Goal: Task Accomplishment & Management: Use online tool/utility

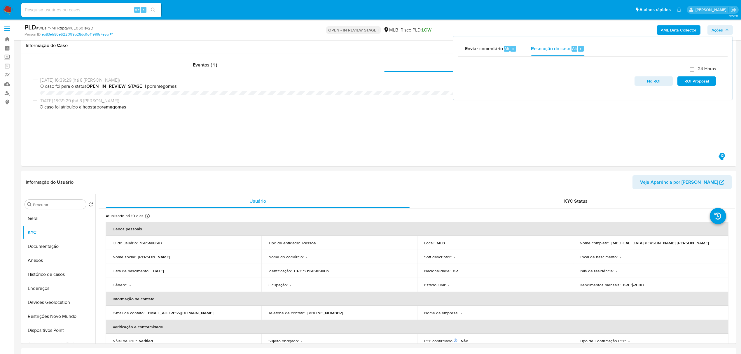
select select "10"
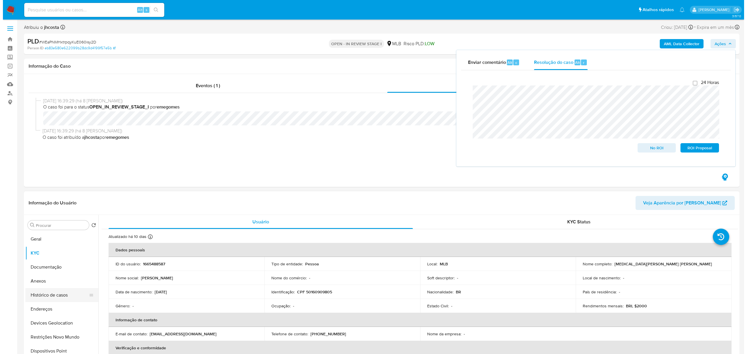
scroll to position [117, 0]
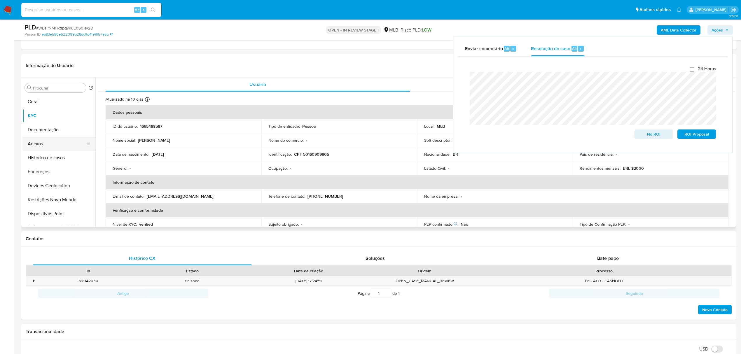
click at [43, 140] on button "Anexos" at bounding box center [56, 144] width 68 height 14
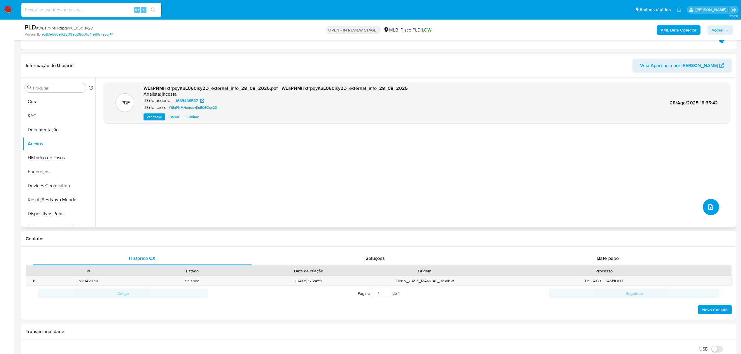
click at [715, 207] on button "upload-file" at bounding box center [711, 207] width 16 height 16
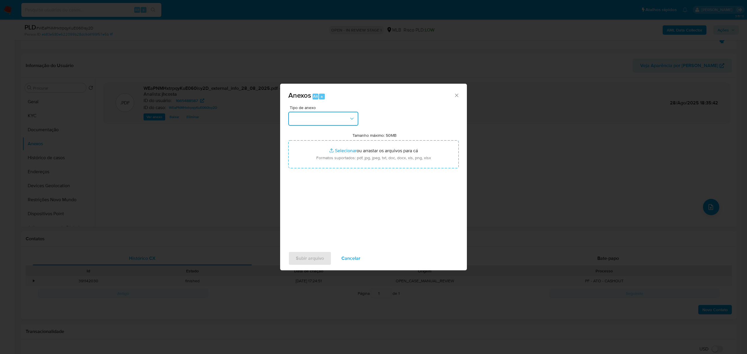
click at [339, 121] on button "button" at bounding box center [323, 119] width 70 height 14
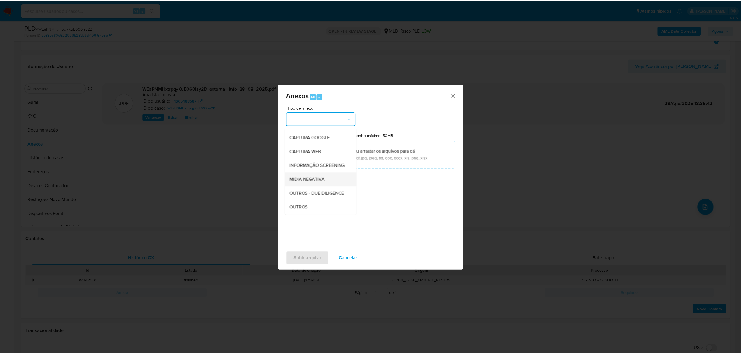
scroll to position [39, 0]
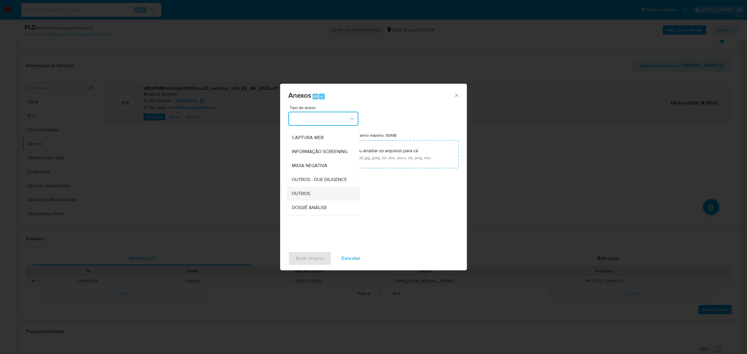
click at [308, 199] on div "OUTROS" at bounding box center [322, 194] width 60 height 14
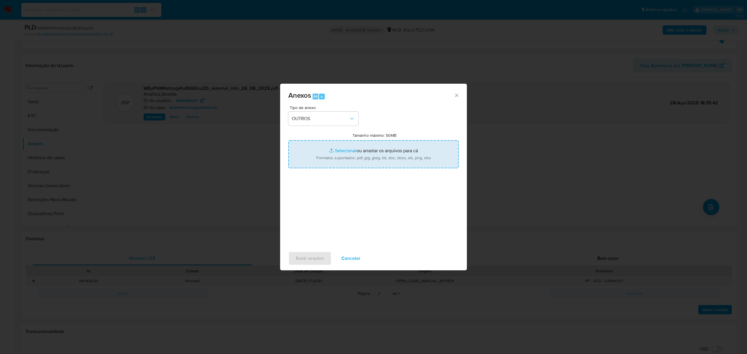
click at [375, 153] on input "Tamanho máximo: 50MB Selecionar arquivos" at bounding box center [373, 154] width 170 height 28
type input "C:\fakepath\Mulan 1665488587_2025_08_28_10_26_02.xlsx"
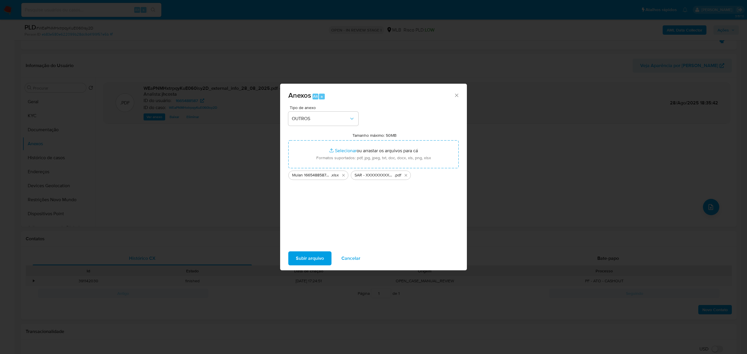
click at [316, 258] on span "Subir arquivo" at bounding box center [310, 258] width 28 height 13
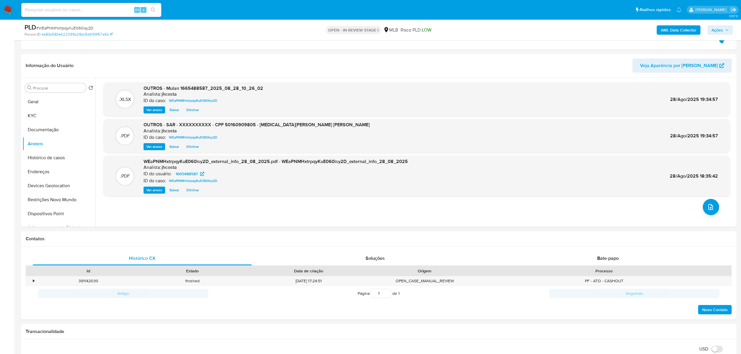
click at [724, 28] on span "Ações" at bounding box center [720, 30] width 17 height 8
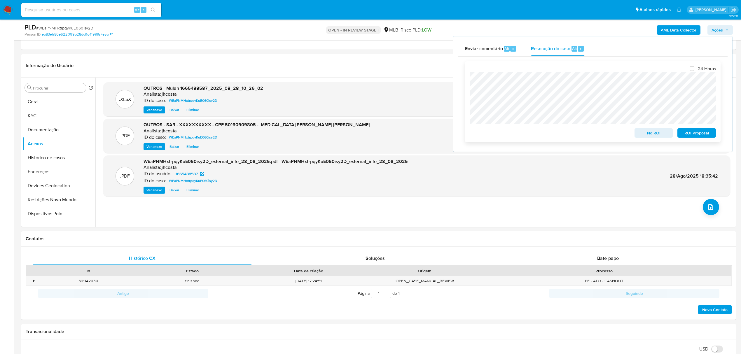
click at [697, 135] on span "ROI Proposal" at bounding box center [697, 133] width 30 height 8
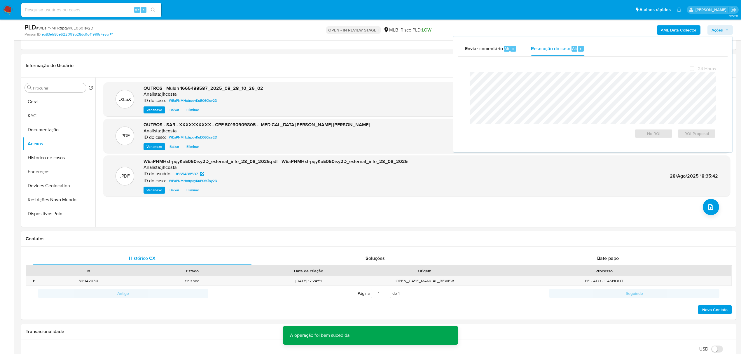
click at [69, 28] on span "# WEaPNMHxtrpqyKuE060isy2D" at bounding box center [64, 28] width 57 height 6
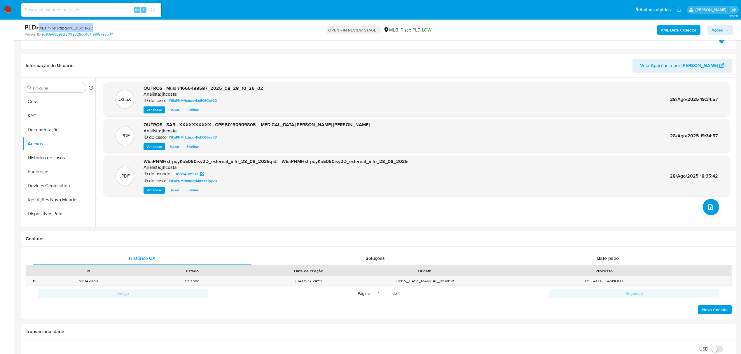
click at [69, 28] on span "# WEaPNMHxtrpqyKuE060isy2D" at bounding box center [64, 28] width 57 height 6
copy span "WEaPNMHxtrpqyKuE060isy2D"
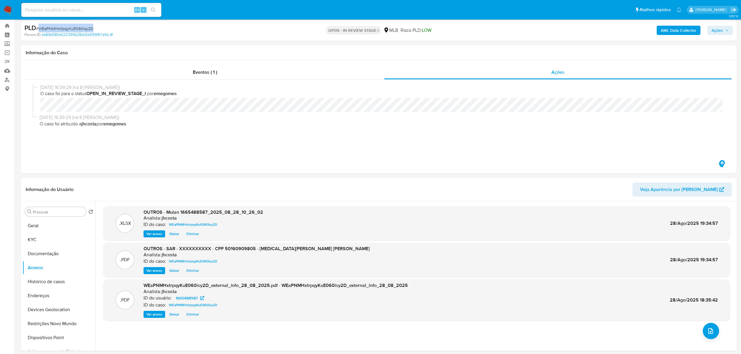
scroll to position [0, 0]
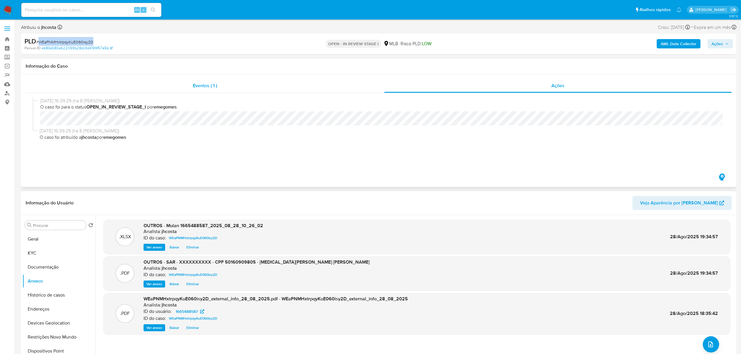
click at [198, 85] on span "Eventos ( 1 )" at bounding box center [205, 85] width 24 height 7
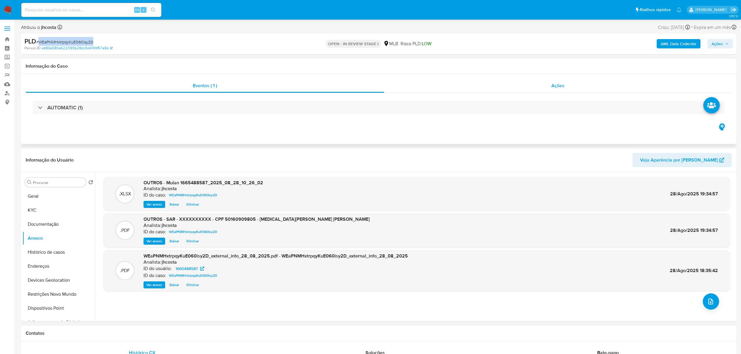
click at [562, 86] on span "Ações" at bounding box center [558, 85] width 13 height 7
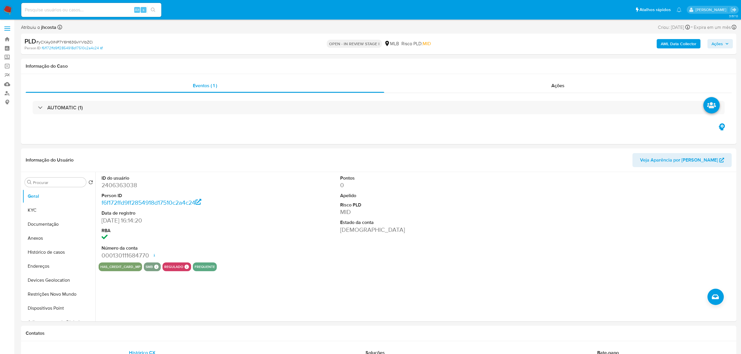
select select "10"
click at [122, 186] on dd "2406363038" at bounding box center [178, 185] width 153 height 8
copy dd "2406363038"
click at [356, 187] on dd "0" at bounding box center [416, 185] width 153 height 8
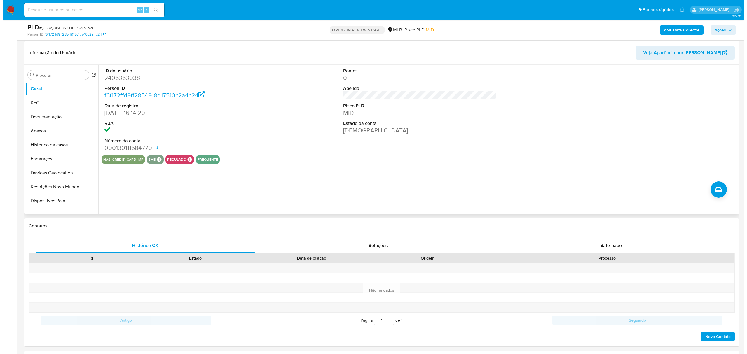
scroll to position [78, 0]
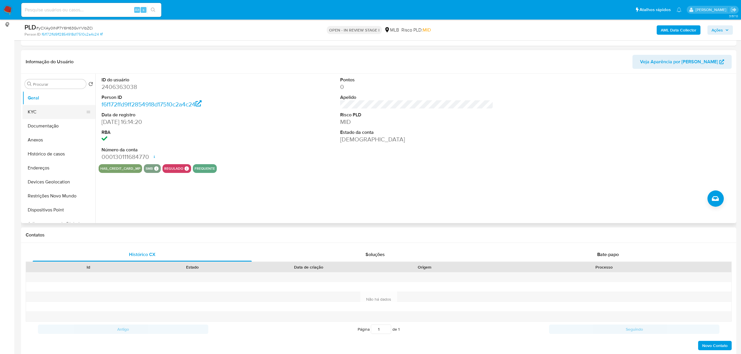
click at [34, 110] on button "KYC" at bounding box center [56, 112] width 68 height 14
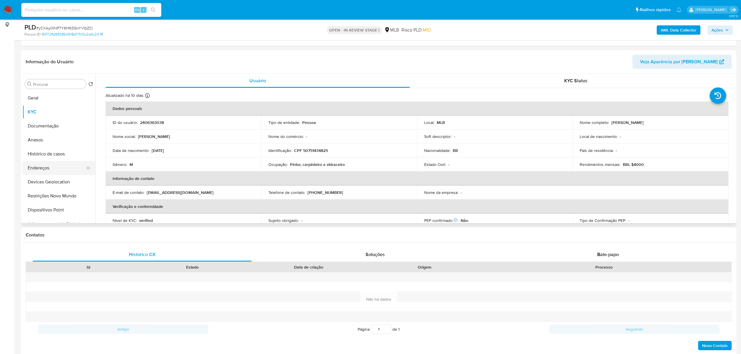
click at [44, 171] on button "Endereços" at bounding box center [56, 168] width 68 height 14
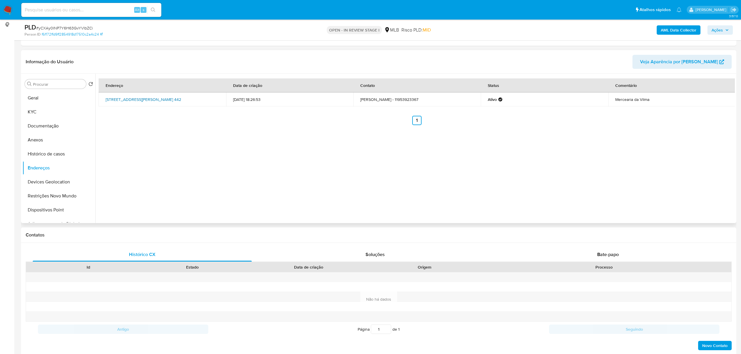
drag, startPoint x: 99, startPoint y: 96, endPoint x: 123, endPoint y: 104, distance: 25.7
click at [123, 104] on td "Rua Raimundo De Paulo Freitas 442, São Paulo, São Paulo, 08150260, Brasil 442" at bounding box center [163, 100] width 128 height 14
copy link "Rua Raimundo De Paulo Freitas 442, São Paulo, São Paulo, 08150260"
click at [117, 102] on link "Rua Raimundo De Paulo Freitas 442, São Paulo, São Paulo, 08150260, Brasil 442" at bounding box center [144, 100] width 76 height 6
click at [226, 182] on div "Endereço Data de criação Contato Status Comentário Rua Raimundo De Paulo Freita…" at bounding box center [415, 148] width 640 height 149
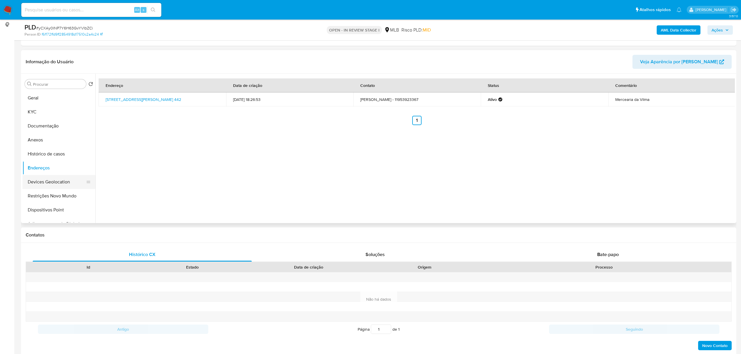
click at [60, 181] on button "Devices Geolocation" at bounding box center [56, 182] width 68 height 14
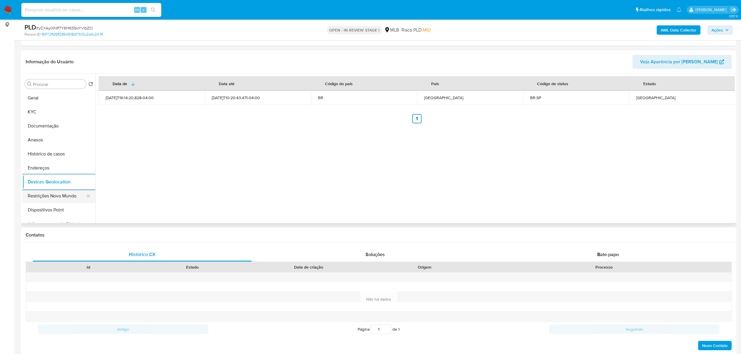
click at [47, 194] on button "Restrições Novo Mundo" at bounding box center [56, 196] width 68 height 14
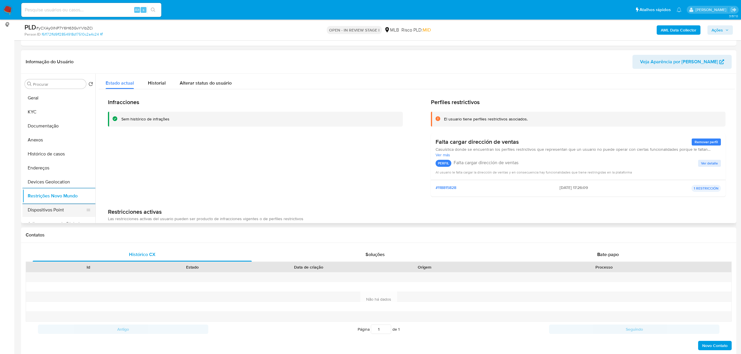
drag, startPoint x: 33, startPoint y: 210, endPoint x: 37, endPoint y: 211, distance: 4.5
click at [33, 211] on button "Dispositivos Point" at bounding box center [56, 210] width 68 height 14
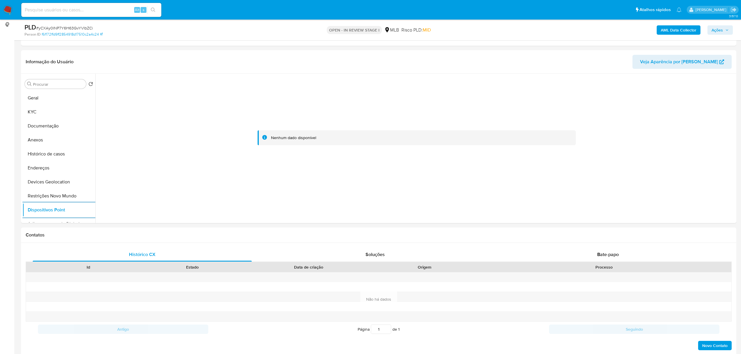
click at [674, 32] on b "AML Data Collector" at bounding box center [679, 29] width 36 height 9
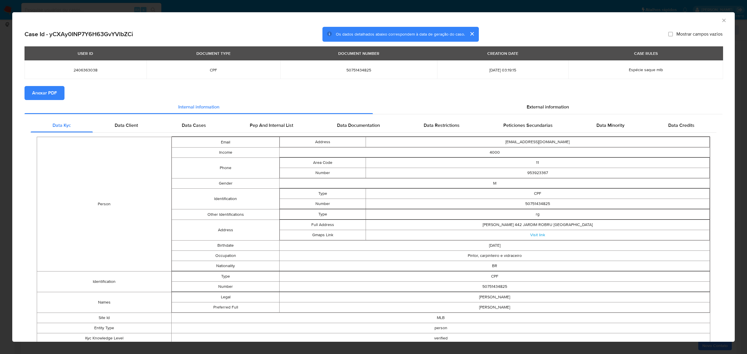
click at [46, 95] on span "Anexar PDF" at bounding box center [44, 93] width 25 height 13
click at [534, 107] on span "External information" at bounding box center [548, 108] width 42 height 7
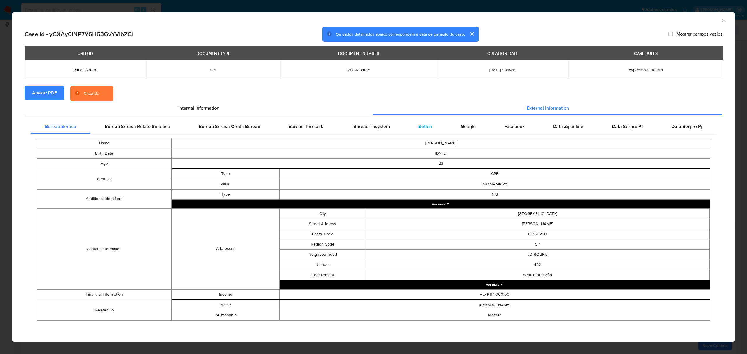
click at [426, 128] on span "Softon" at bounding box center [425, 126] width 14 height 7
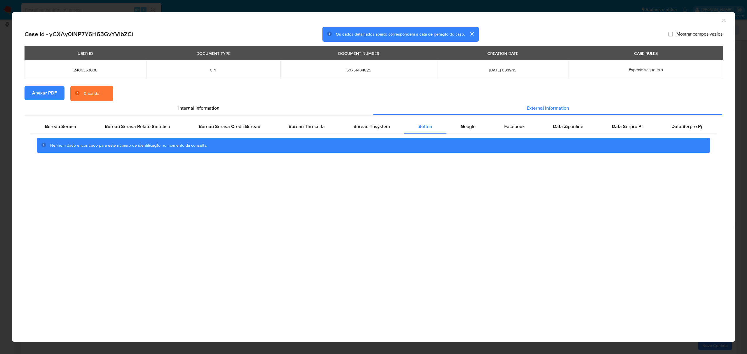
click at [474, 9] on div "AML Data Collector Case Id - yCXAy0INP7Y6H63GvYVlbZCi Os dados detalhados abaix…" at bounding box center [373, 177] width 747 height 354
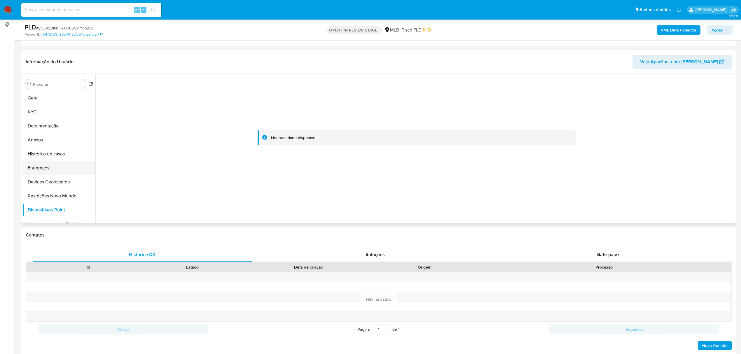
click at [46, 170] on button "Endereços" at bounding box center [56, 168] width 68 height 14
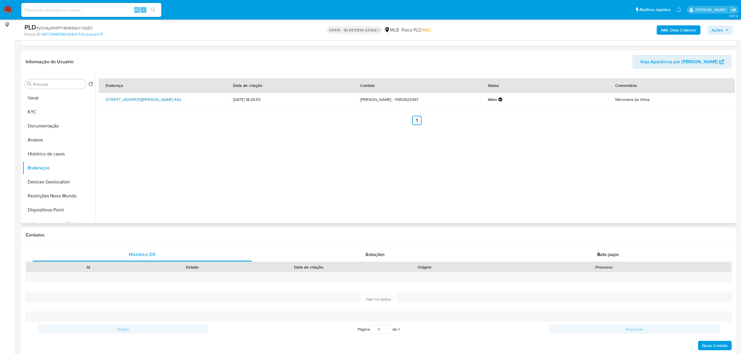
drag, startPoint x: 113, startPoint y: 98, endPoint x: 124, endPoint y: 102, distance: 11.7
click at [124, 102] on td "Rua Raimundo De Paulo Freitas 442, São Paulo, São Paulo, 08150260, Brasil 442" at bounding box center [163, 100] width 128 height 14
copy link "Rua Raimundo De Paulo Freitas 442, São Paulo, São Paulo, 08150260"
click at [29, 115] on button "KYC" at bounding box center [56, 112] width 68 height 14
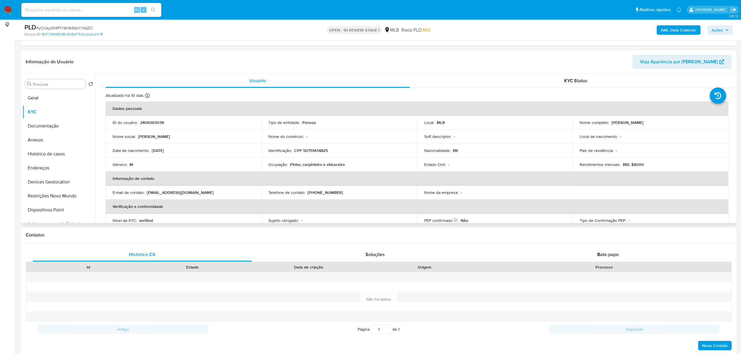
click at [320, 156] on td "Identificação : CPF 50751434825" at bounding box center [339, 151] width 156 height 14
click at [318, 152] on p "CPF 50751434825" at bounding box center [311, 150] width 34 height 5
copy p "50751434825"
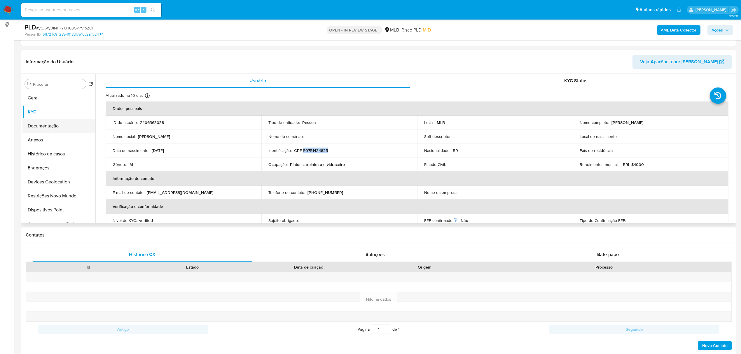
click at [58, 126] on button "Documentação" at bounding box center [56, 126] width 68 height 14
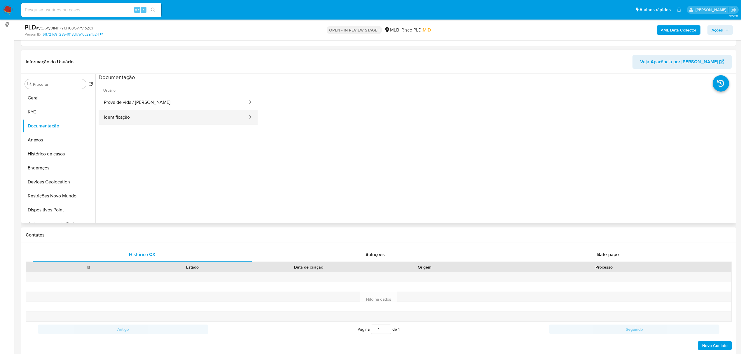
click at [131, 119] on button "Identificação" at bounding box center [174, 117] width 150 height 15
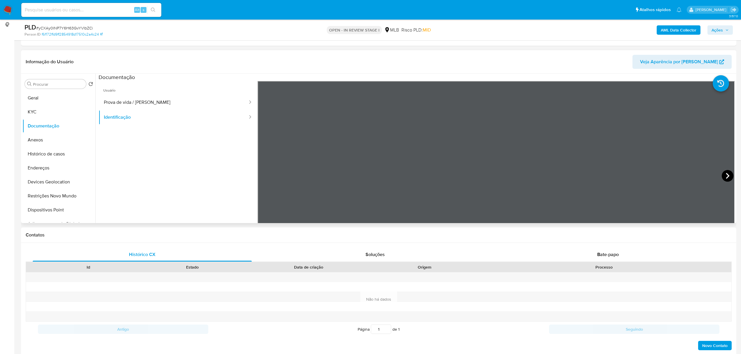
click at [725, 177] on icon at bounding box center [728, 176] width 12 height 12
click at [54, 110] on button "KYC" at bounding box center [56, 112] width 68 height 14
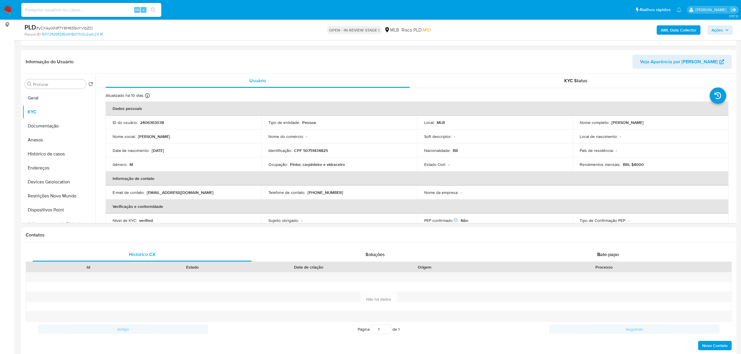
click at [317, 152] on p "CPF 50751434825" at bounding box center [311, 150] width 34 height 5
copy p "50751434825"
drag, startPoint x: 610, startPoint y: 122, endPoint x: 666, endPoint y: 121, distance: 56.0
click at [666, 121] on div "Nome completo : Guilherme Souza de Almeida" at bounding box center [651, 122] width 142 height 5
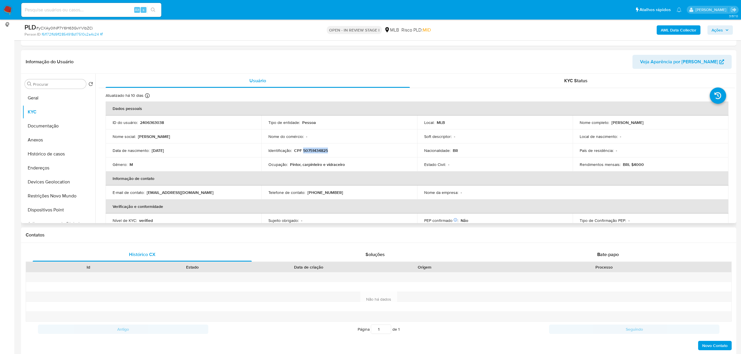
copy p "Guilherme Souza de Almeida"
click at [58, 125] on button "Documentação" at bounding box center [56, 126] width 68 height 14
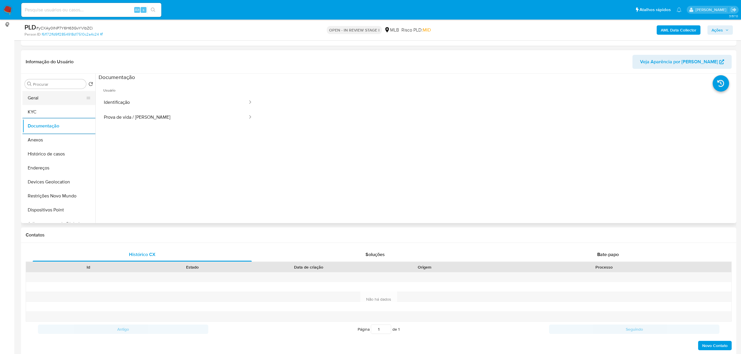
click at [39, 95] on button "Geral" at bounding box center [56, 98] width 68 height 14
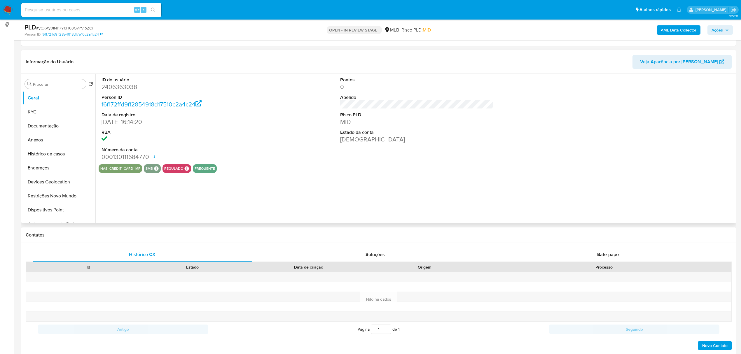
click at [232, 203] on div "ID do usuário 2406363038 Person ID f6f172ffd9ff2854918d17510c2a4c24 Data de reg…" at bounding box center [415, 148] width 640 height 149
click at [52, 110] on button "KYC" at bounding box center [56, 112] width 68 height 14
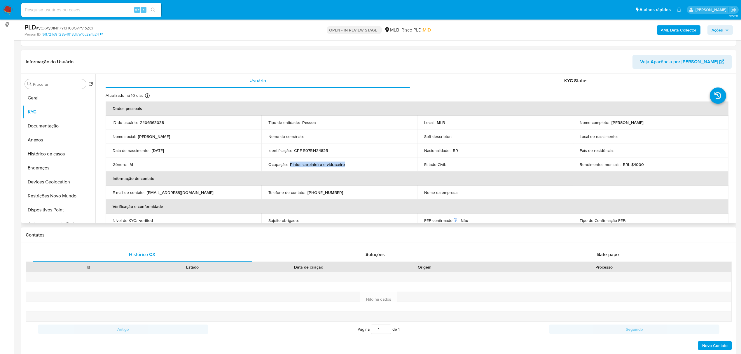
drag, startPoint x: 290, startPoint y: 165, endPoint x: 362, endPoint y: 165, distance: 72.1
click at [362, 165] on div "Ocupação : Pintor, carpinteiro e vidraceiro" at bounding box center [339, 164] width 142 height 5
copy p "Pintor, carpinteiro e vidraceiro"
click at [725, 29] on span "Ações" at bounding box center [720, 30] width 17 height 8
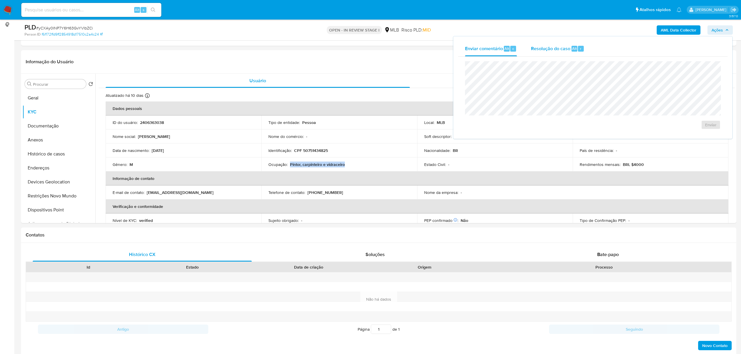
click at [555, 50] on span "Resolução do caso" at bounding box center [550, 48] width 39 height 7
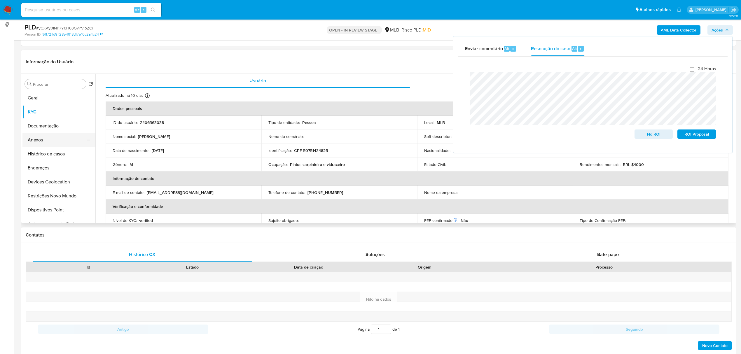
click at [40, 142] on button "Anexos" at bounding box center [56, 140] width 68 height 14
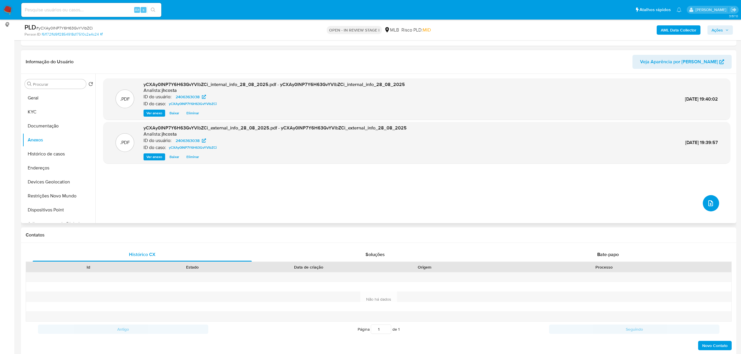
click at [711, 201] on icon "upload-file" at bounding box center [710, 203] width 7 height 7
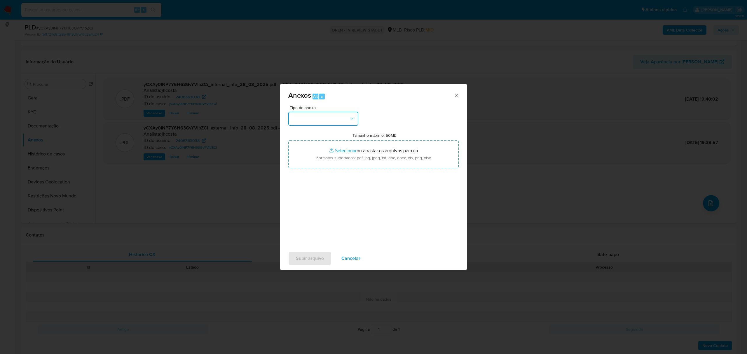
click at [350, 118] on icon "button" at bounding box center [352, 119] width 6 height 6
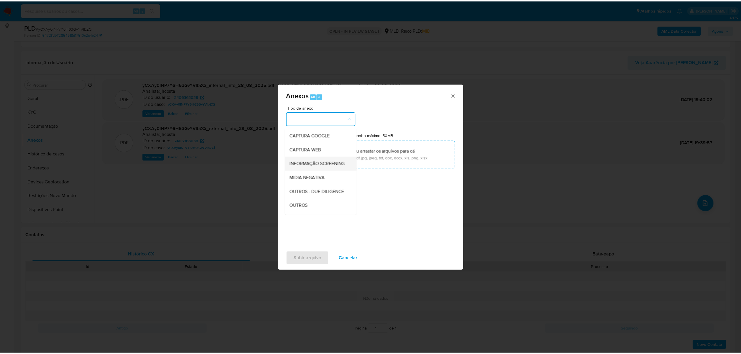
scroll to position [39, 0]
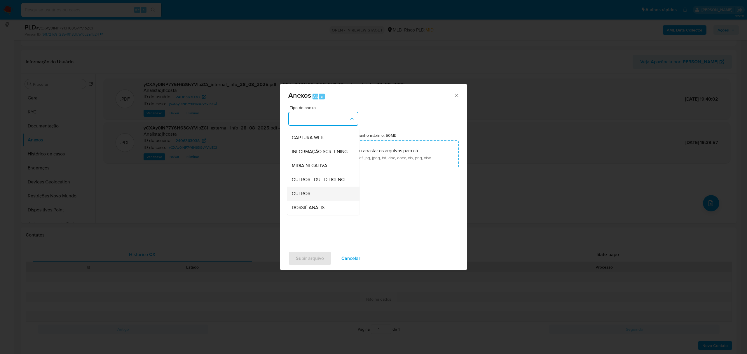
click at [313, 201] on div "OUTROS" at bounding box center [322, 194] width 60 height 14
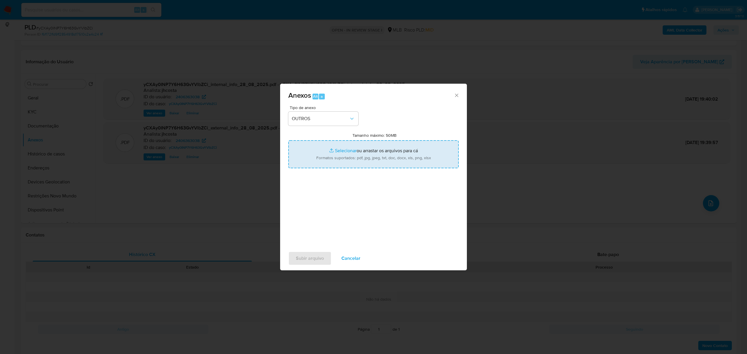
click at [368, 161] on input "Tamanho máximo: 50MB Selecionar arquivos" at bounding box center [373, 154] width 170 height 28
type input "C:\fakepath\Mulan 2406363038_2025_08_28_10_25_04.xlsx"
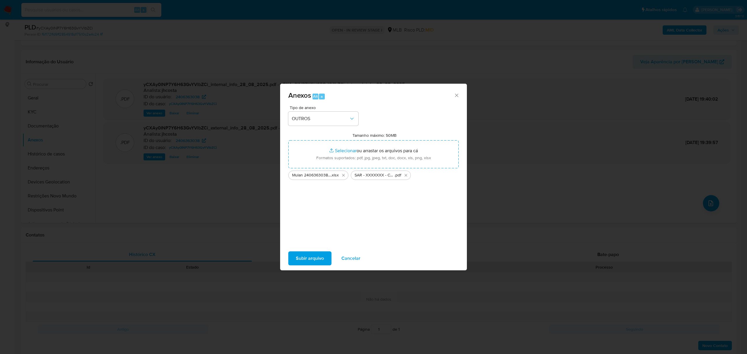
click at [313, 258] on span "Subir arquivo" at bounding box center [310, 258] width 28 height 13
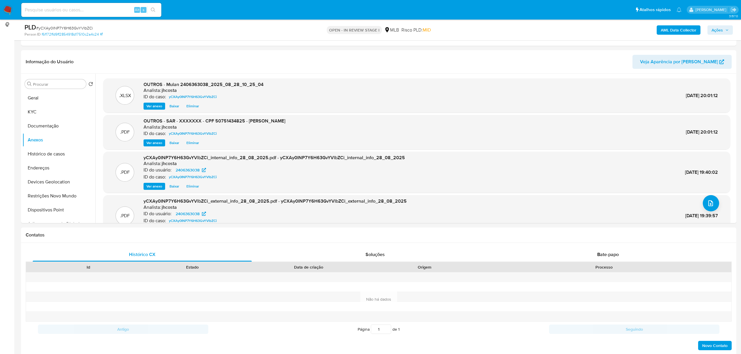
click at [722, 30] on span "Ações" at bounding box center [717, 29] width 11 height 9
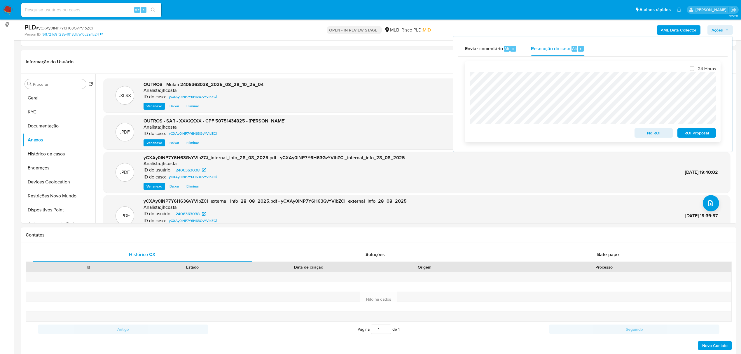
click at [692, 132] on span "ROI Proposal" at bounding box center [697, 133] width 30 height 8
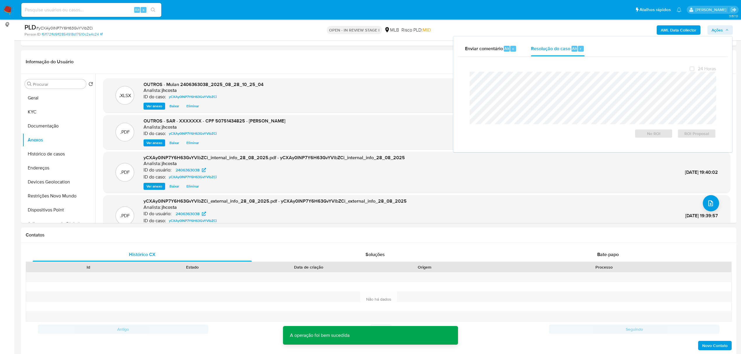
click at [78, 28] on span "# yCXAy0INP7Y6H63GvYVlbZCi" at bounding box center [64, 28] width 57 height 6
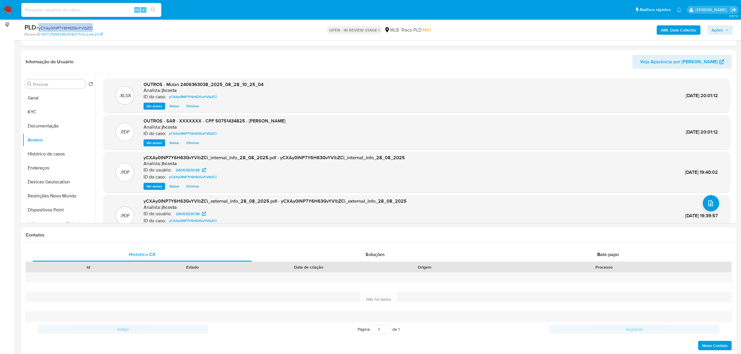
copy span "yCXAy0INP7Y6H63GvYVlbZCi"
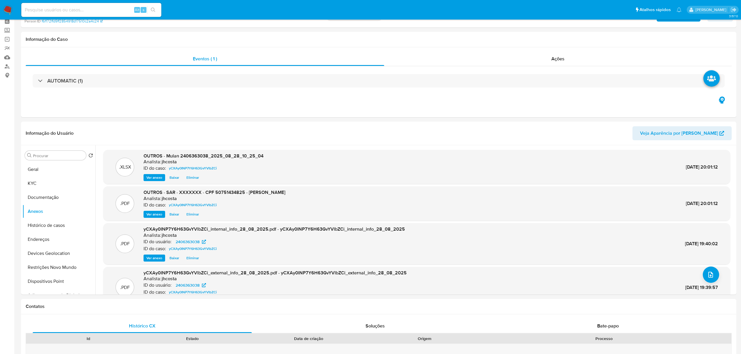
scroll to position [0, 0]
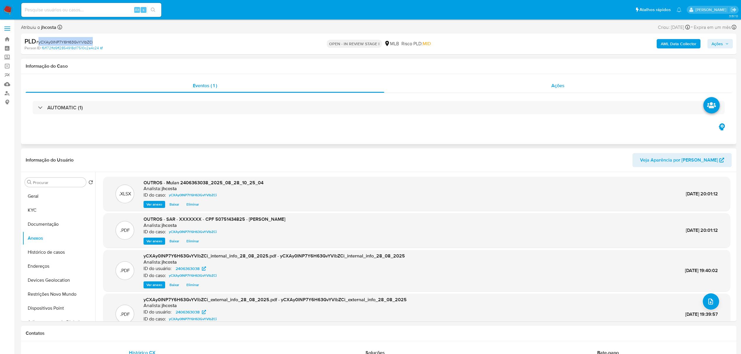
click at [532, 83] on div "Ações" at bounding box center [558, 86] width 348 height 14
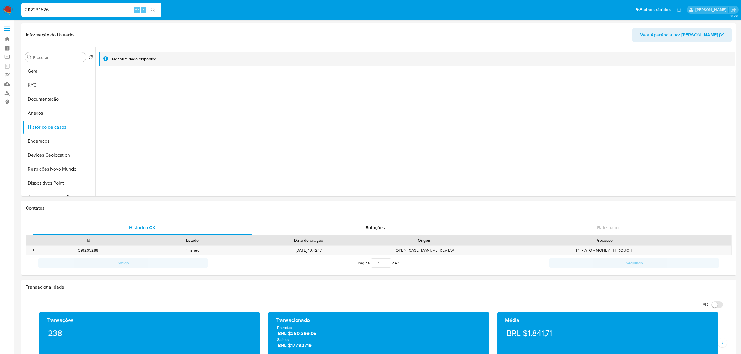
select select "10"
click at [94, 12] on input "2112284526" at bounding box center [91, 10] width 140 height 8
type input "1665339641"
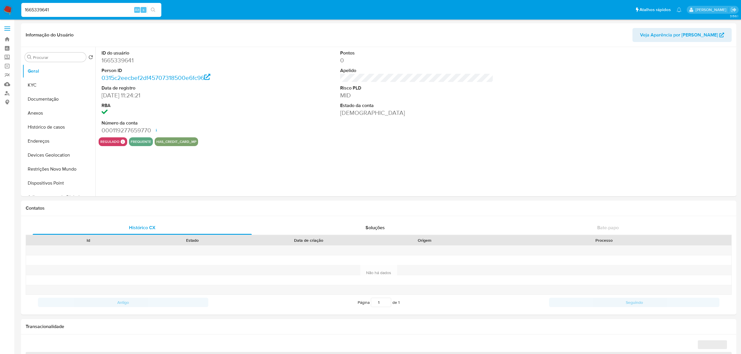
select select "10"
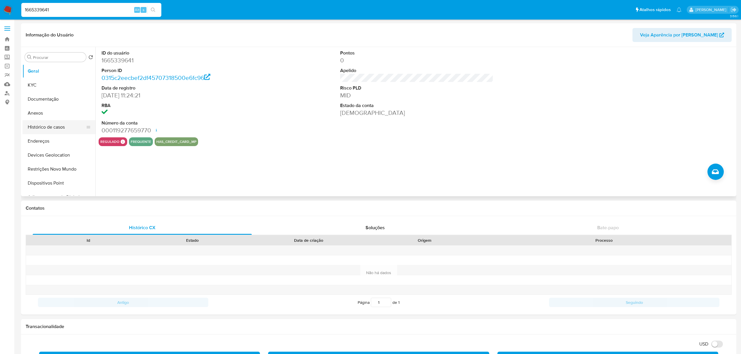
click at [51, 131] on button "Histórico de casos" at bounding box center [56, 127] width 68 height 14
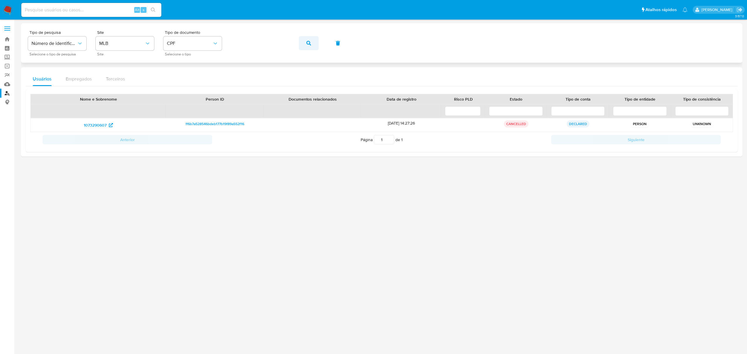
click at [309, 42] on icon "button" at bounding box center [308, 43] width 5 height 5
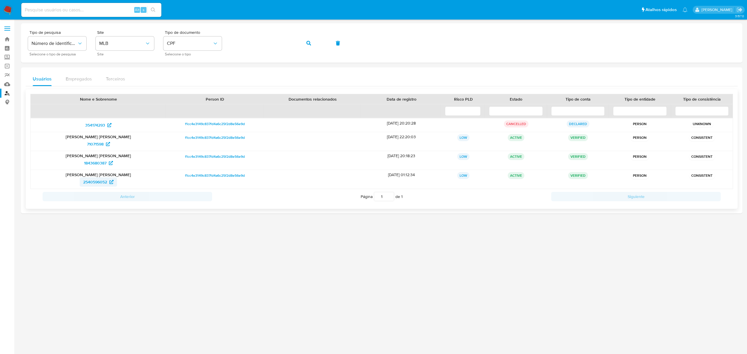
click at [95, 185] on span "2540596052" at bounding box center [95, 181] width 24 height 9
click at [304, 41] on button "button" at bounding box center [309, 43] width 20 height 14
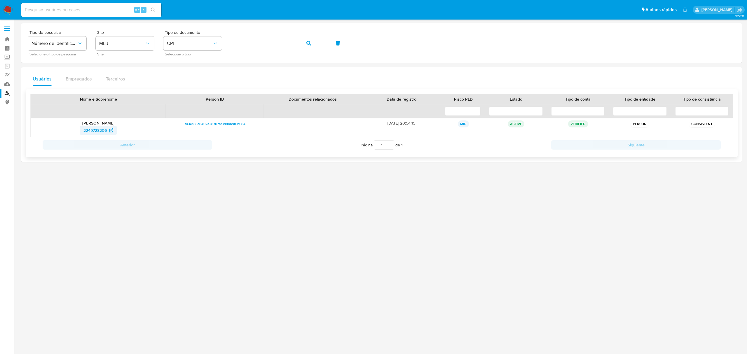
click at [95, 135] on span "2249728206" at bounding box center [94, 130] width 23 height 9
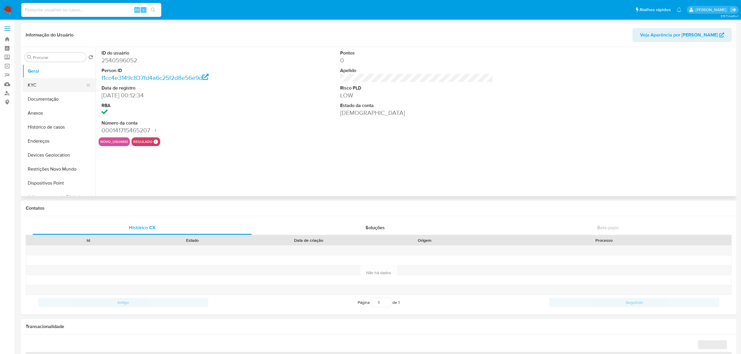
select select "10"
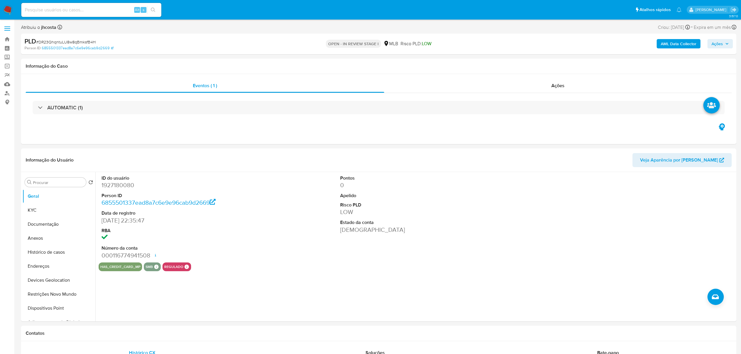
select select "10"
click at [123, 185] on dd "1927180080" at bounding box center [178, 185] width 153 height 8
copy dd "1927180080"
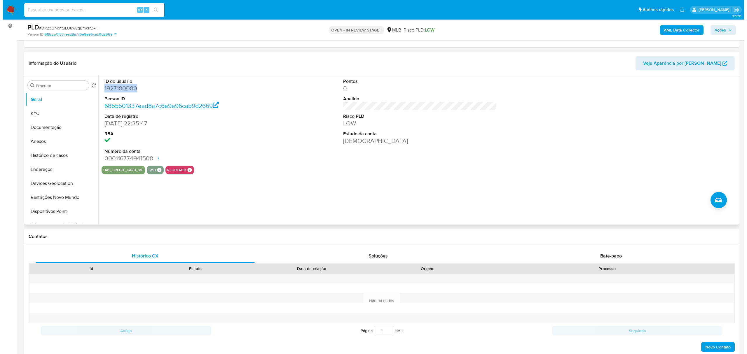
scroll to position [78, 0]
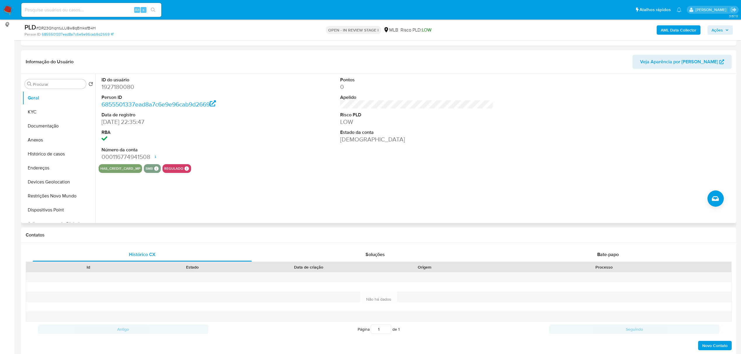
click at [280, 169] on div "has_credit_card_mp smb SMB SMB Advisor Email - Advisor Name - regulado Regulado…" at bounding box center [417, 168] width 636 height 9
click at [29, 110] on button "KYC" at bounding box center [56, 112] width 68 height 14
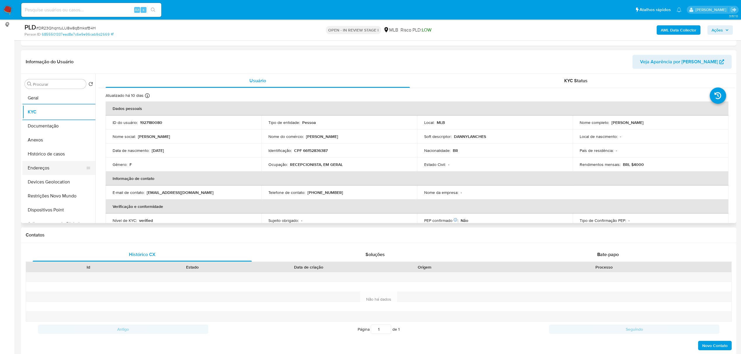
click at [33, 170] on button "Endereços" at bounding box center [56, 168] width 68 height 14
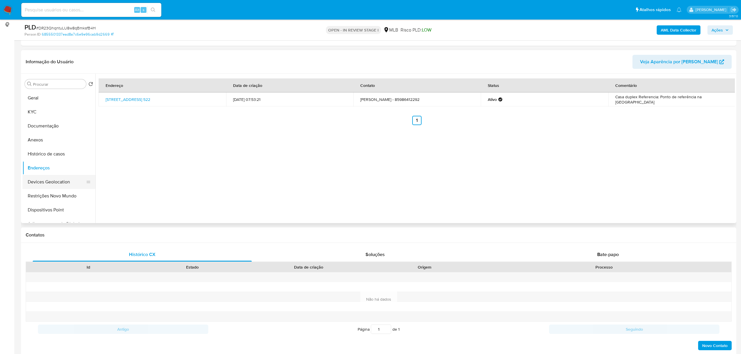
click at [48, 184] on button "Devices Geolocation" at bounding box center [56, 182] width 68 height 14
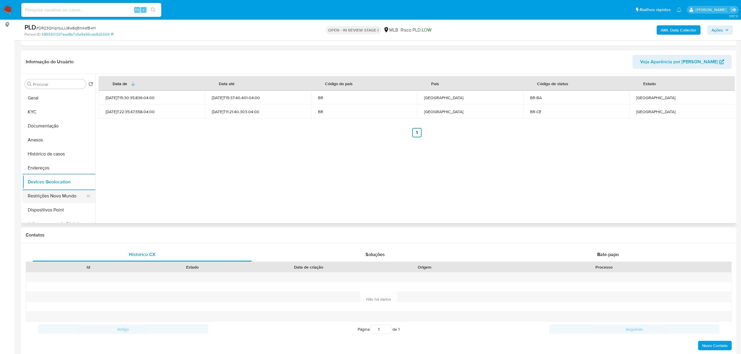
click at [54, 200] on button "Restrições Novo Mundo" at bounding box center [56, 196] width 68 height 14
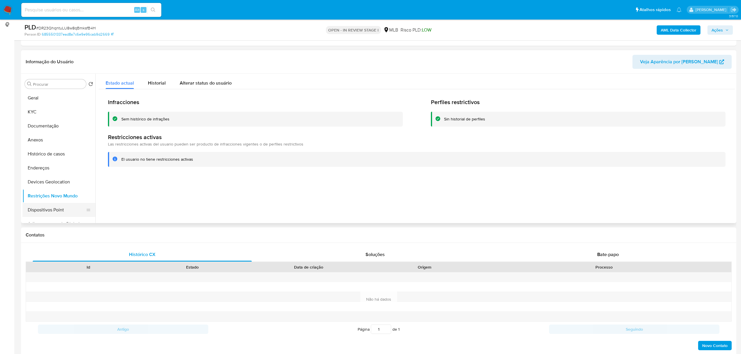
click at [56, 208] on button "Dispositivos Point" at bounding box center [56, 210] width 68 height 14
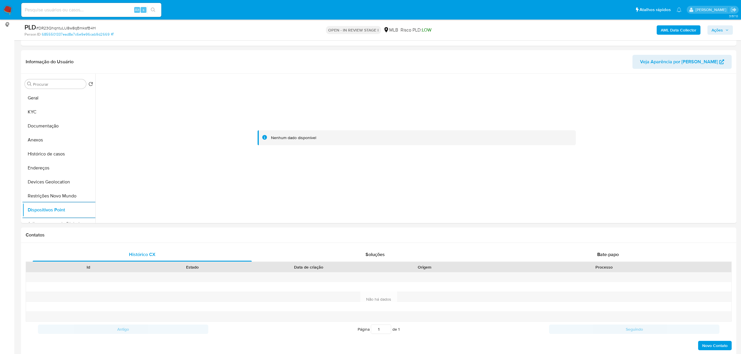
click at [682, 31] on b "AML Data Collector" at bounding box center [679, 29] width 36 height 9
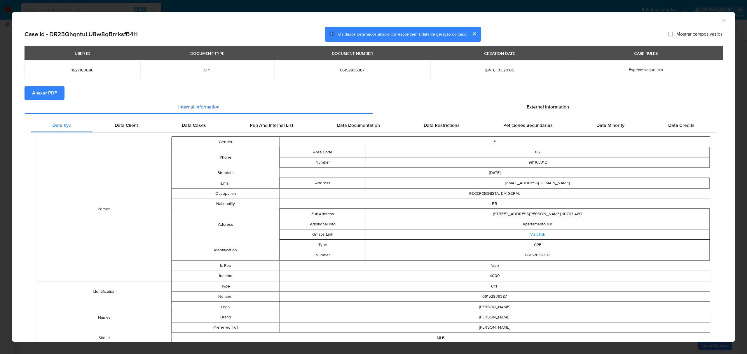
click at [41, 90] on span "Anexar PDF" at bounding box center [44, 93] width 25 height 13
click at [542, 103] on div "External information" at bounding box center [548, 108] width 350 height 14
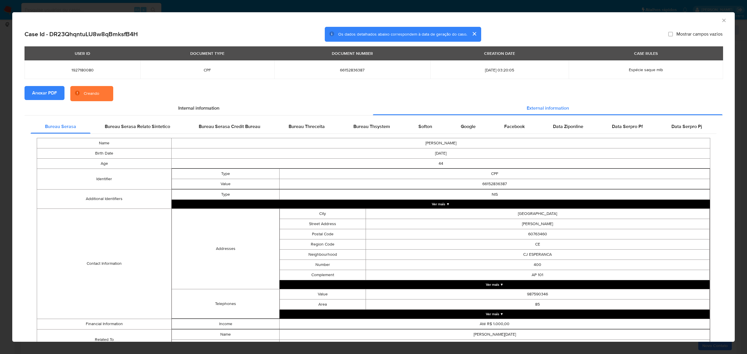
scroll to position [29, 0]
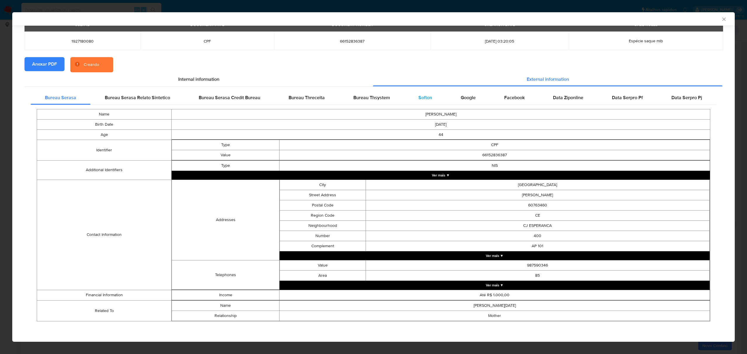
click at [428, 92] on div "Softon" at bounding box center [425, 98] width 42 height 14
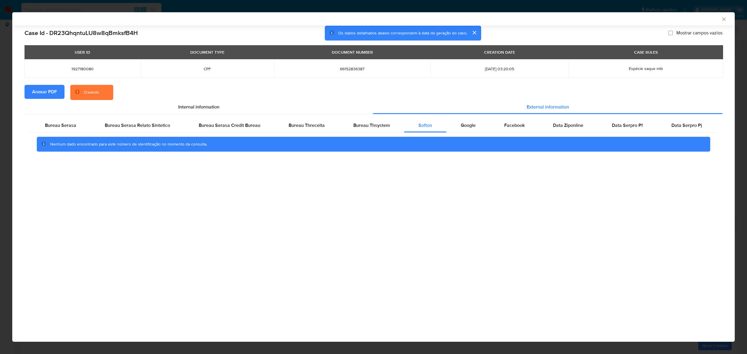
scroll to position [0, 0]
click at [724, 22] on icon "Fechar a janela" at bounding box center [724, 19] width 6 height 6
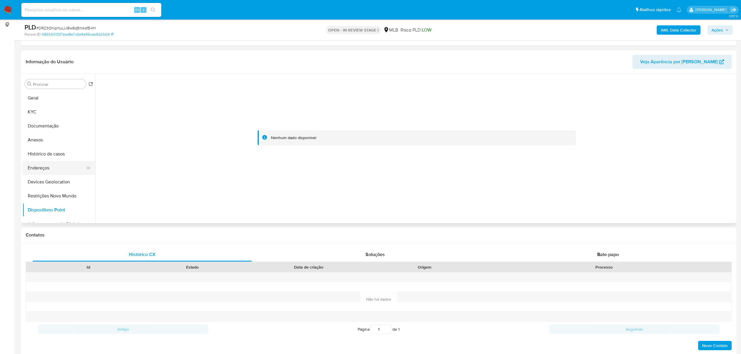
click at [48, 169] on button "Endereços" at bounding box center [56, 168] width 68 height 14
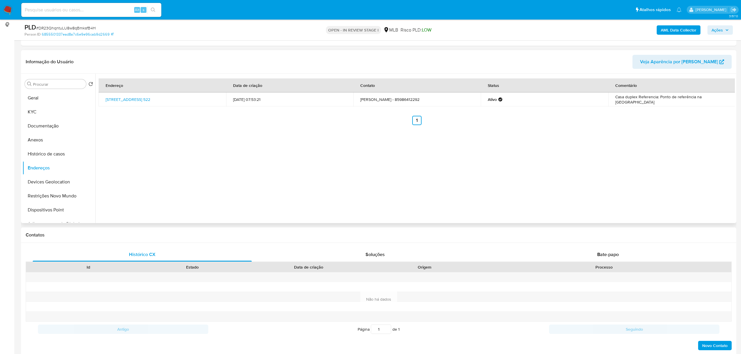
drag, startPoint x: 99, startPoint y: 100, endPoint x: 180, endPoint y: 102, distance: 81.2
click at [180, 102] on td "Rua 119 522, Maracanaú, Ceará, 61936190, Brasil 522" at bounding box center [163, 100] width 128 height 14
copy link "Rua 119 522, Maracanaú, Ceará, 61936190"
click at [150, 97] on link "Rua 119 522, Maracanaú, Ceará, 61936190, Brasil 522" at bounding box center [128, 100] width 45 height 6
click at [46, 117] on button "KYC" at bounding box center [56, 112] width 68 height 14
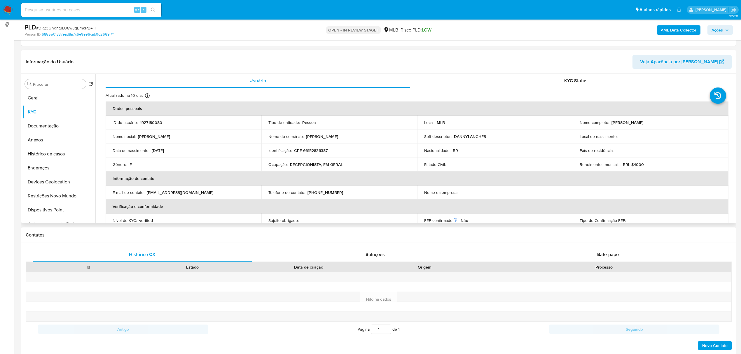
click at [323, 150] on p "CPF 66152836387" at bounding box center [311, 150] width 34 height 5
copy p "66152836387"
click at [45, 128] on button "Documentação" at bounding box center [56, 126] width 68 height 14
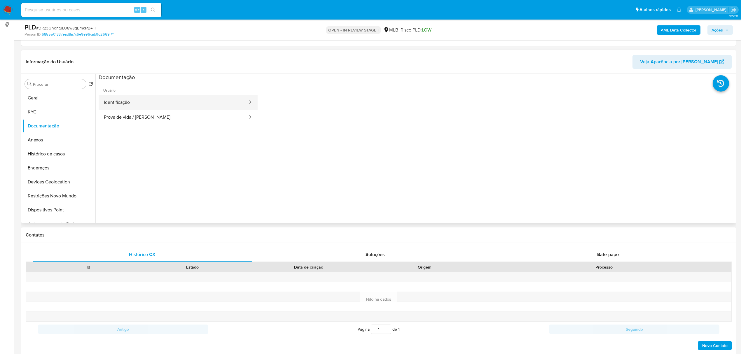
click at [145, 109] on button "Identificação" at bounding box center [174, 102] width 150 height 15
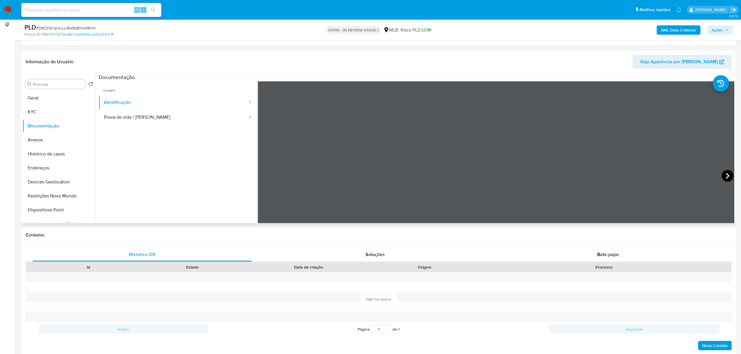
click at [724, 174] on icon at bounding box center [728, 176] width 12 height 12
click at [50, 108] on button "KYC" at bounding box center [56, 112] width 68 height 14
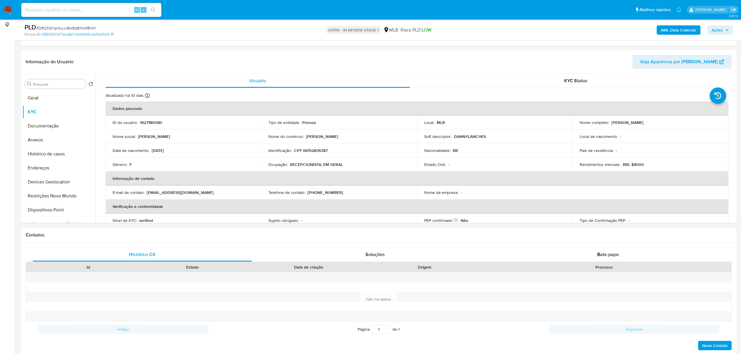
click at [319, 151] on p "CPF 66152836387" at bounding box center [311, 150] width 34 height 5
copy p "66152836387"
click at [317, 151] on p "CPF 66152836387" at bounding box center [311, 150] width 34 height 5
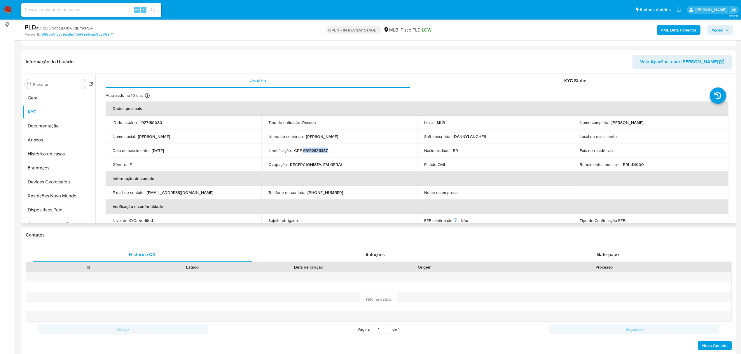
click at [317, 151] on p "CPF 66152836387" at bounding box center [311, 150] width 34 height 5
drag, startPoint x: 610, startPoint y: 123, endPoint x: 701, endPoint y: 123, distance: 91.0
click at [701, 123] on div "Nome completo : Danielle Patricia Damasceno Ferreira" at bounding box center [651, 122] width 142 height 5
copy p "Danielle Patricia Damasceno Ferreira"
click at [60, 122] on button "Documentação" at bounding box center [56, 126] width 68 height 14
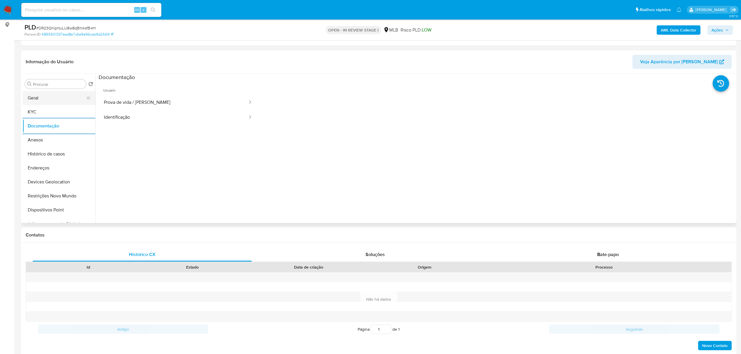
click at [61, 99] on button "Geral" at bounding box center [56, 98] width 68 height 14
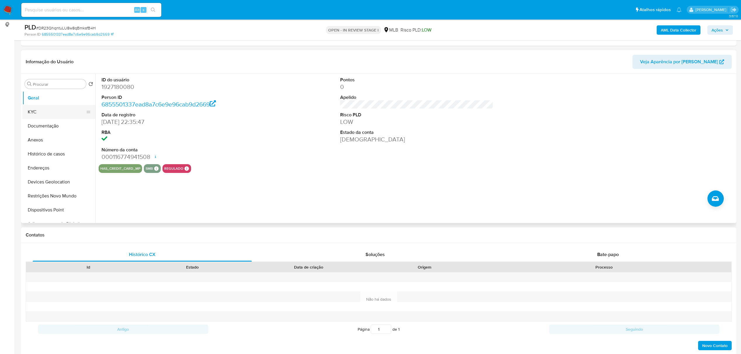
click at [66, 116] on button "KYC" at bounding box center [56, 112] width 68 height 14
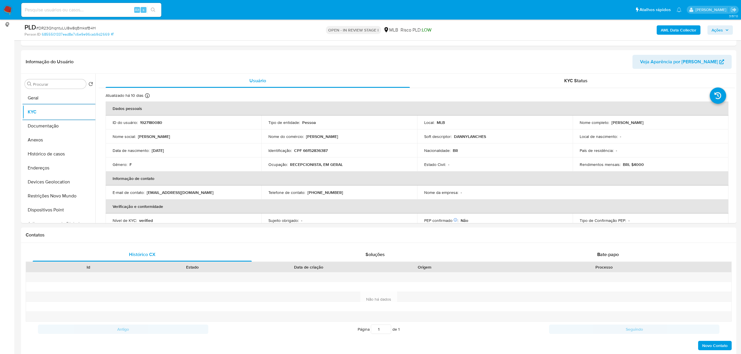
click at [720, 32] on span "Ações" at bounding box center [717, 29] width 11 height 9
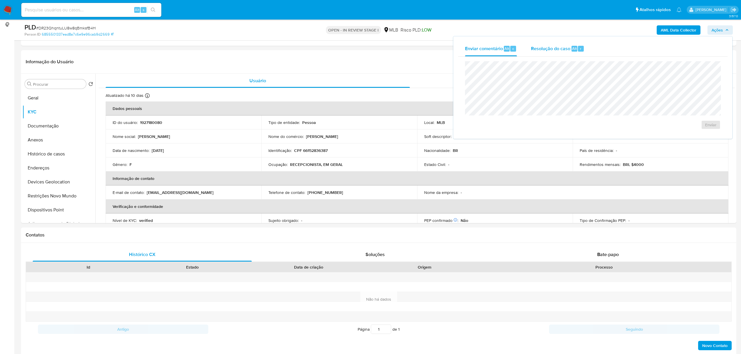
click at [562, 53] on div "Resolução do caso Alt r" at bounding box center [557, 48] width 53 height 15
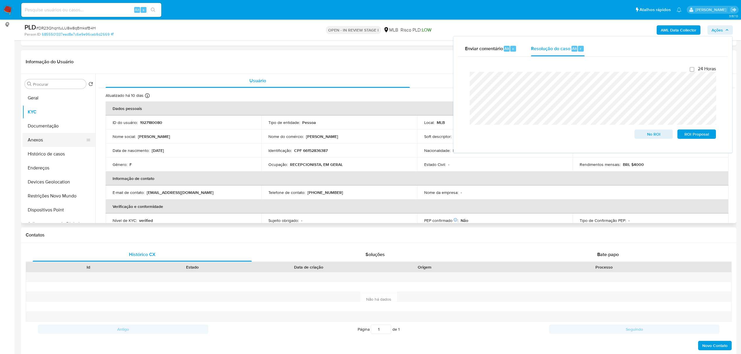
click at [50, 144] on button "Anexos" at bounding box center [56, 140] width 68 height 14
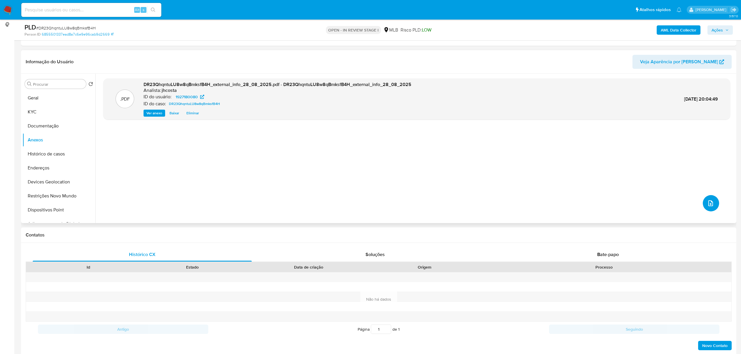
click at [708, 207] on button "upload-file" at bounding box center [711, 203] width 16 height 16
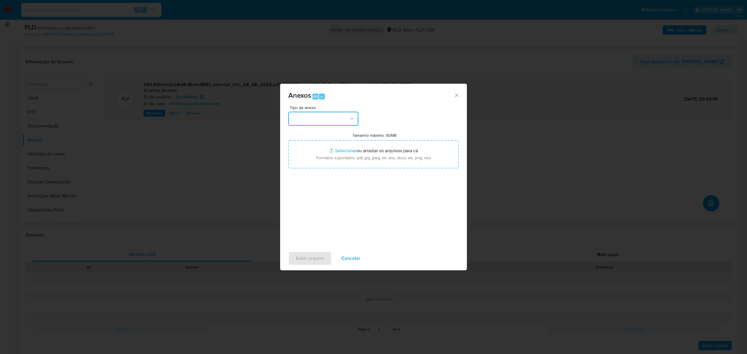
click at [331, 121] on button "button" at bounding box center [323, 119] width 70 height 14
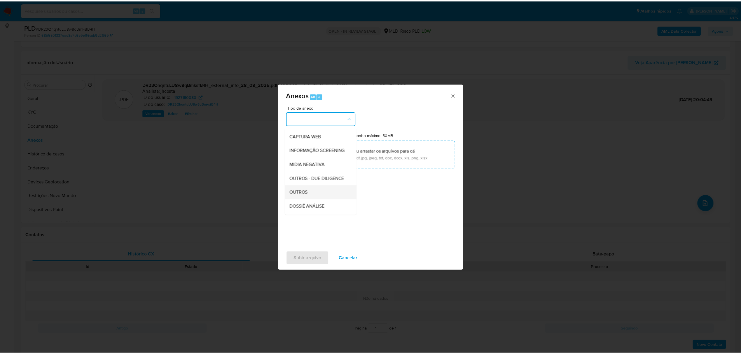
scroll to position [78, 0]
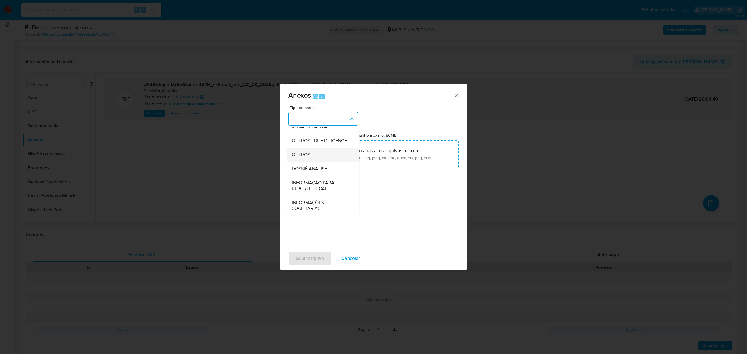
click at [315, 162] on div "OUTROS" at bounding box center [322, 155] width 60 height 14
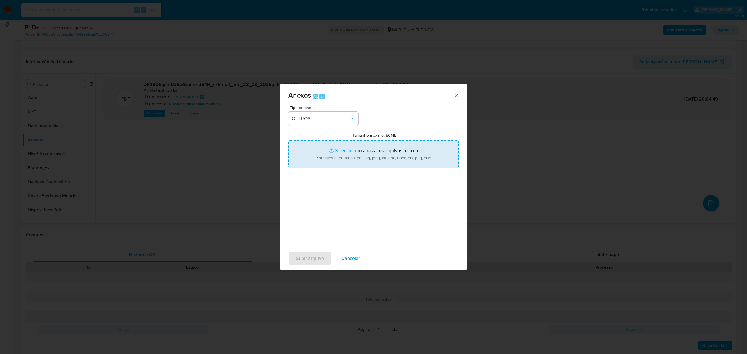
click at [380, 159] on input "Tamanho máximo: 50MB Selecionar arquivos" at bounding box center [373, 154] width 170 height 28
type input "C:\fakepath\Mulan 1927180080_2025_08_28_10_25_09.xlsx"
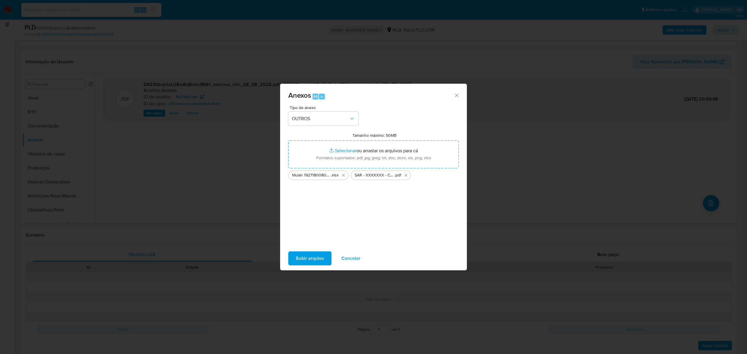
click at [319, 255] on span "Subir arquivo" at bounding box center [310, 258] width 28 height 13
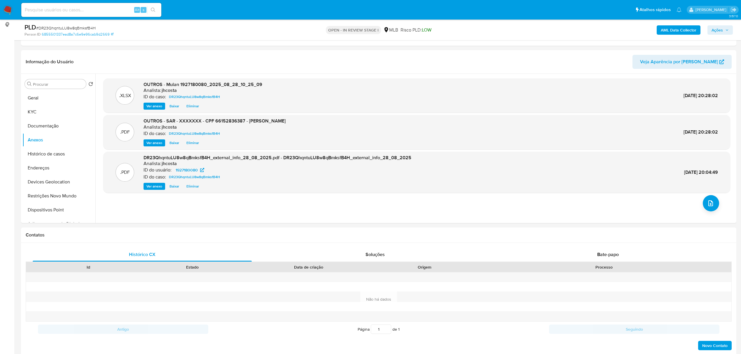
click at [718, 29] on span "Ações" at bounding box center [717, 29] width 11 height 9
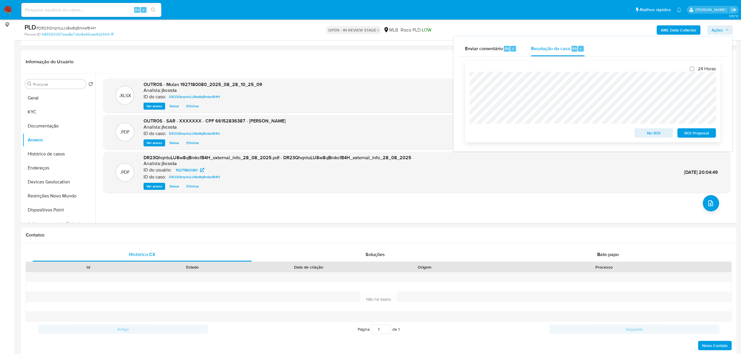
click at [696, 132] on span "ROI Proposal" at bounding box center [697, 133] width 30 height 8
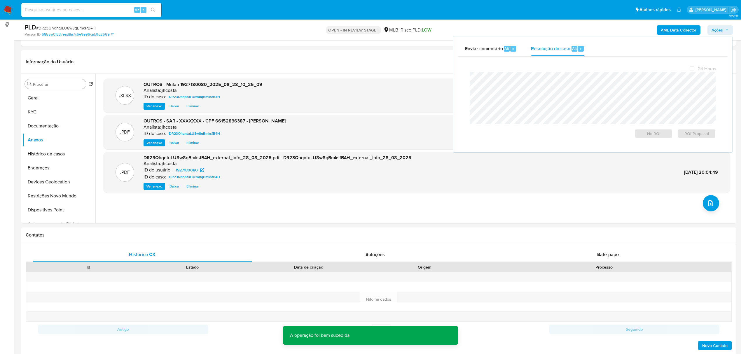
click at [83, 27] on span "# DR23QhqntuLU8w8qBmksfB4H" at bounding box center [66, 28] width 60 height 6
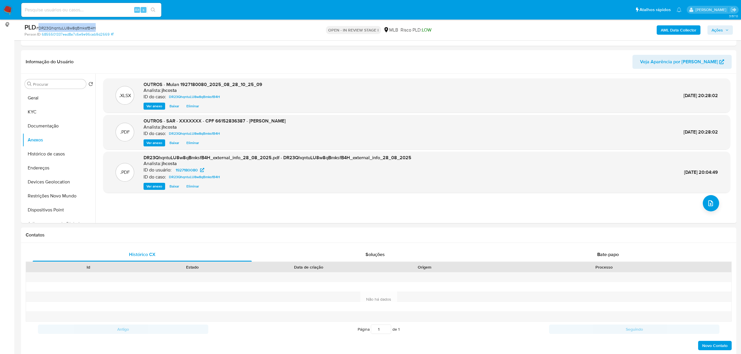
click at [83, 27] on span "# DR23QhqntuLU8w8qBmksfB4H" at bounding box center [66, 28] width 60 height 6
copy span "DR23QhqntuLU8w8qBmksfB4H"
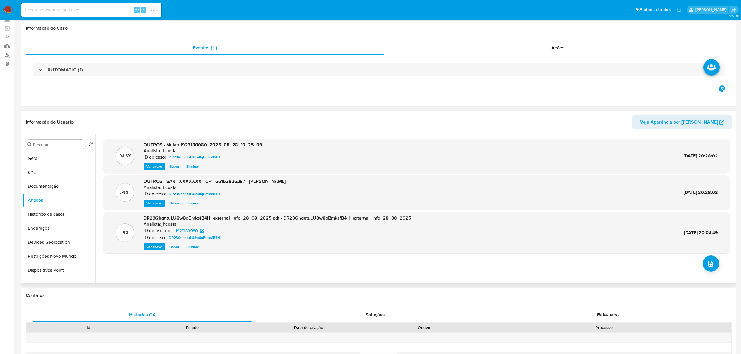
scroll to position [0, 0]
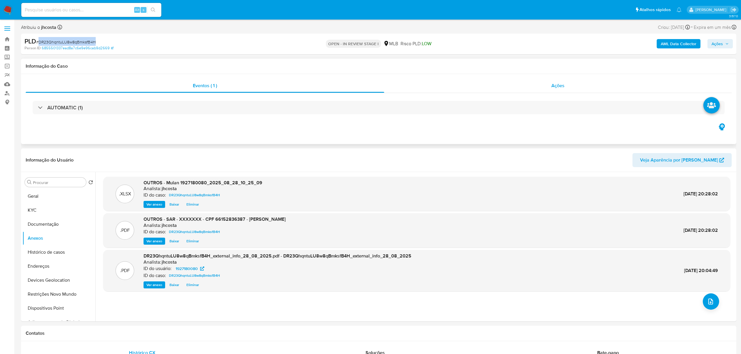
click at [561, 83] on span "Ações" at bounding box center [558, 85] width 13 height 7
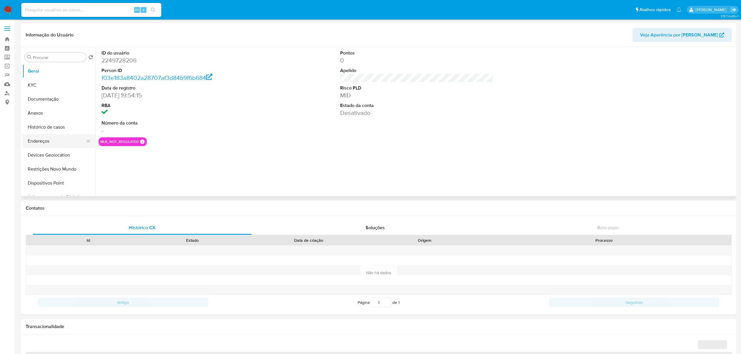
select select "10"
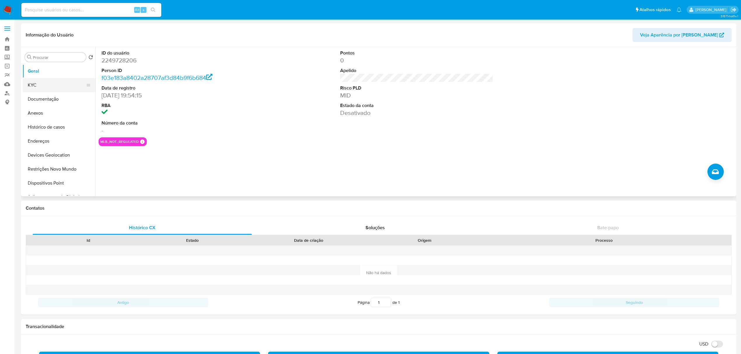
click at [37, 84] on button "KYC" at bounding box center [56, 85] width 68 height 14
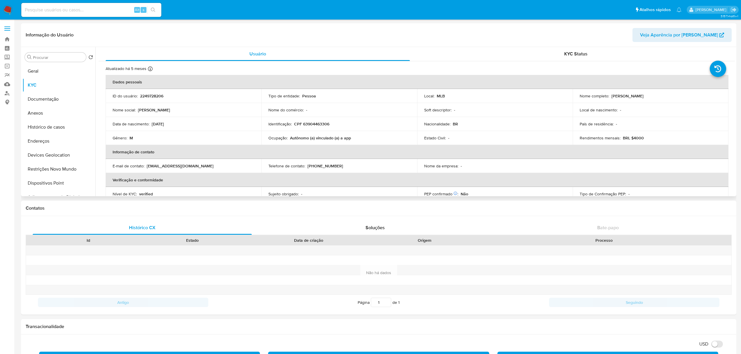
drag, startPoint x: 176, startPoint y: 125, endPoint x: 152, endPoint y: 125, distance: 24.2
click at [152, 125] on div "Data [PERSON_NAME] : [DEMOGRAPHIC_DATA]" at bounding box center [184, 123] width 142 height 5
copy p "[DATE]"
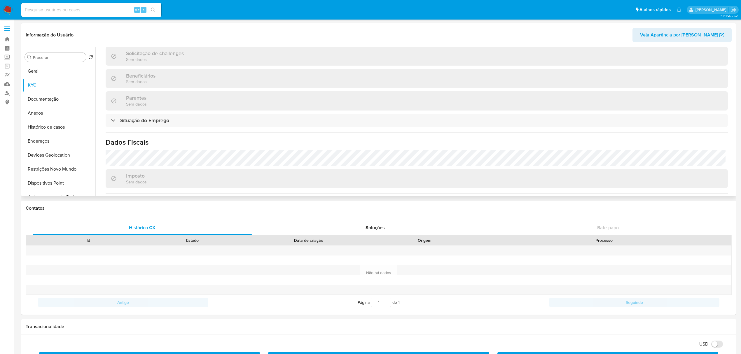
scroll to position [254, 0]
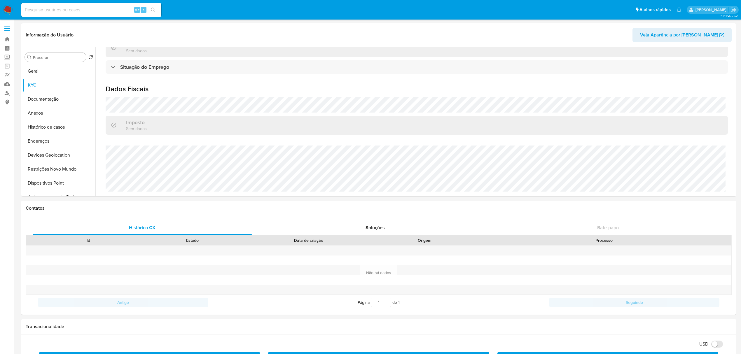
click at [76, 13] on input at bounding box center [91, 10] width 140 height 8
paste input "2113272888"
type input "2113272888"
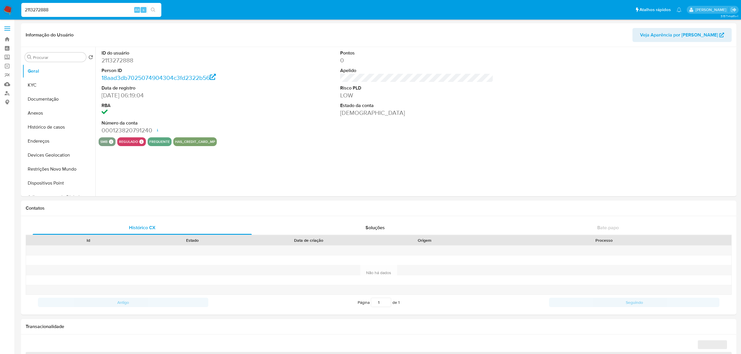
select select "10"
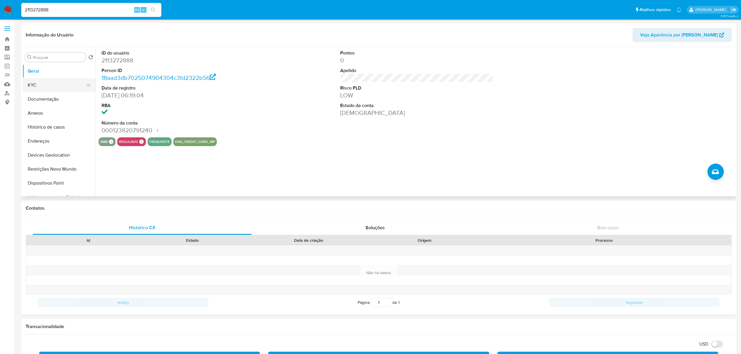
click at [57, 85] on button "KYC" at bounding box center [56, 85] width 68 height 14
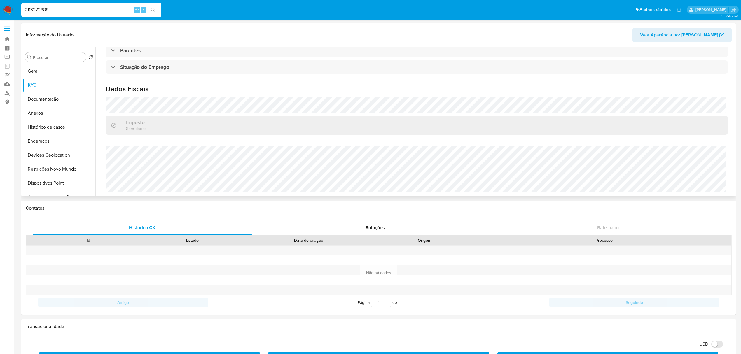
scroll to position [243, 0]
click at [53, 133] on button "Histórico de casos" at bounding box center [56, 127] width 68 height 14
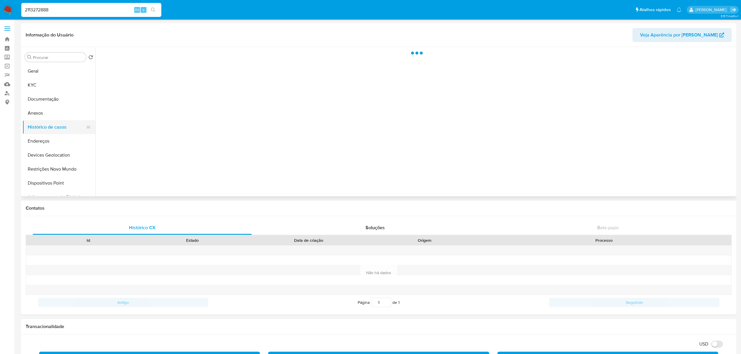
scroll to position [0, 0]
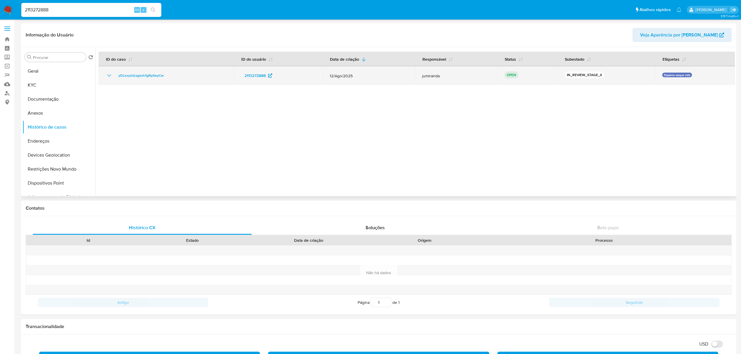
click at [112, 76] on icon "Mostrar/Ocultar" at bounding box center [109, 75] width 7 height 7
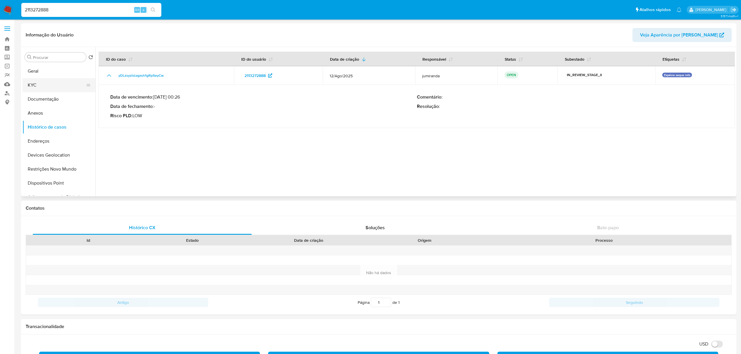
click at [58, 80] on button "KYC" at bounding box center [56, 85] width 68 height 14
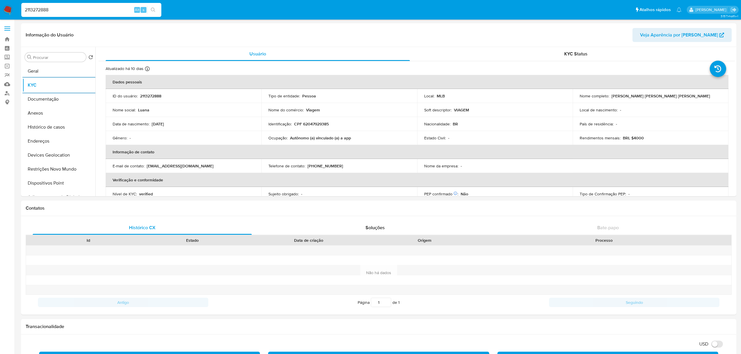
click at [72, 9] on input "2113272888" at bounding box center [91, 10] width 140 height 8
paste input "463577404"
type input "463577404"
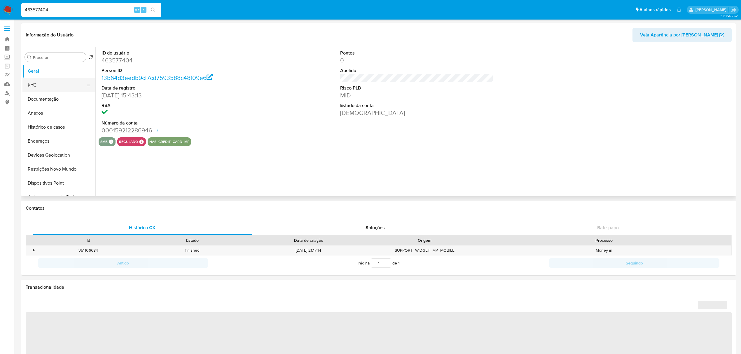
select select "10"
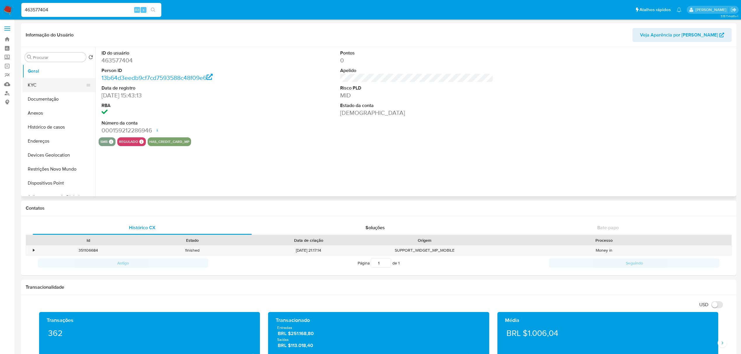
click at [47, 88] on button "KYC" at bounding box center [56, 85] width 68 height 14
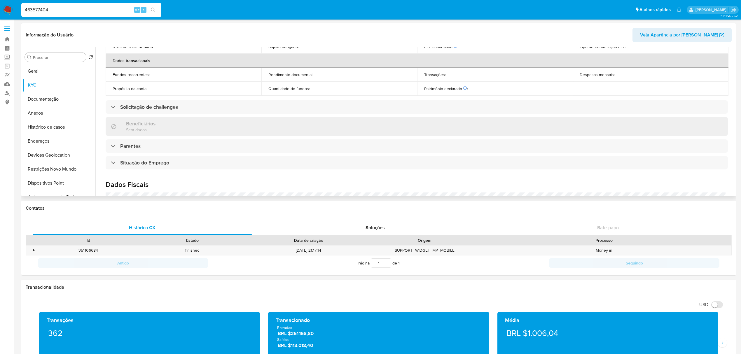
scroll to position [243, 0]
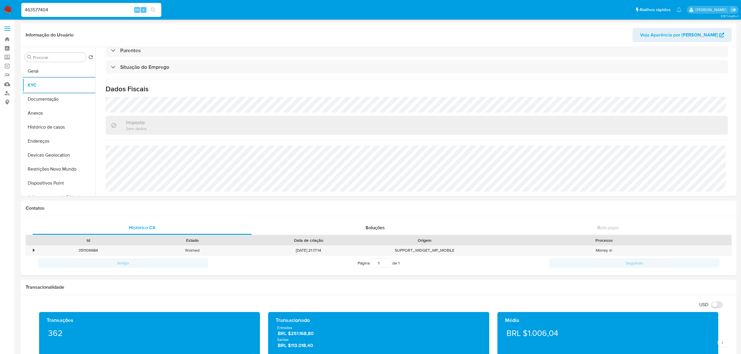
click at [82, 7] on input "463577404" at bounding box center [91, 10] width 140 height 8
drag, startPoint x: 82, startPoint y: 7, endPoint x: 76, endPoint y: 8, distance: 5.7
click at [80, 8] on input "463577404" at bounding box center [91, 10] width 140 height 8
paste input "1915474862"
type input "1915474862"
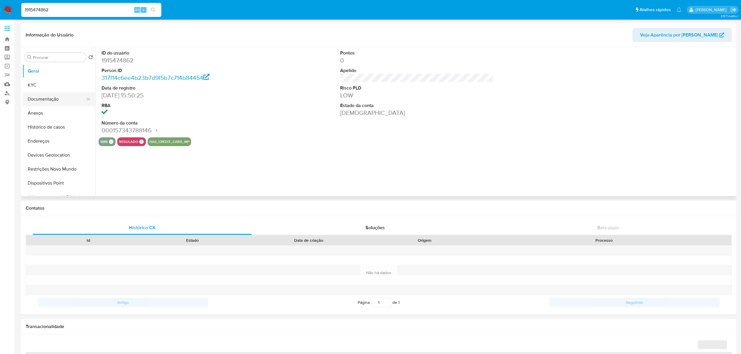
select select "10"
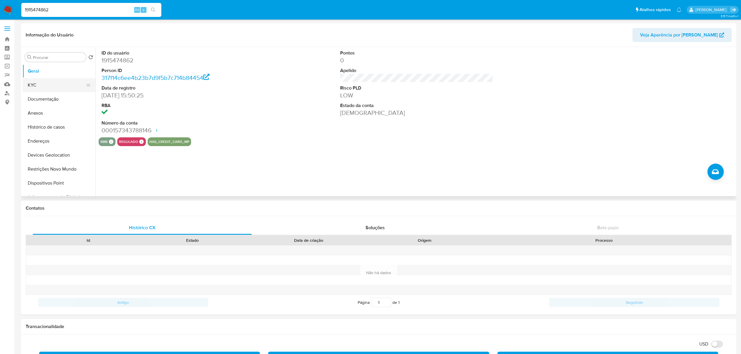
click at [50, 87] on button "KYC" at bounding box center [56, 85] width 68 height 14
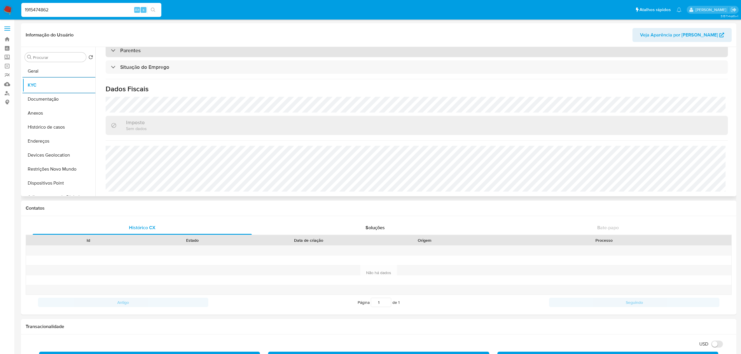
scroll to position [171, 0]
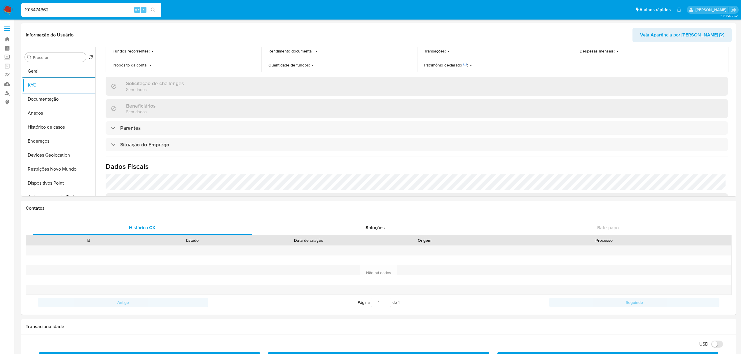
click at [109, 7] on input "1915474862" at bounding box center [91, 10] width 140 height 8
paste input "2451447467"
type input "2451447467"
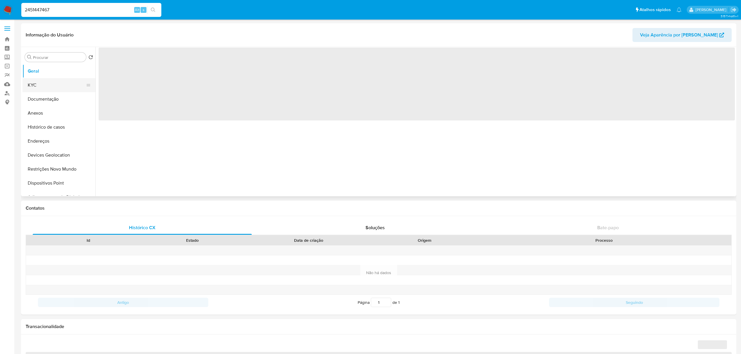
click at [45, 85] on button "KYC" at bounding box center [56, 85] width 68 height 14
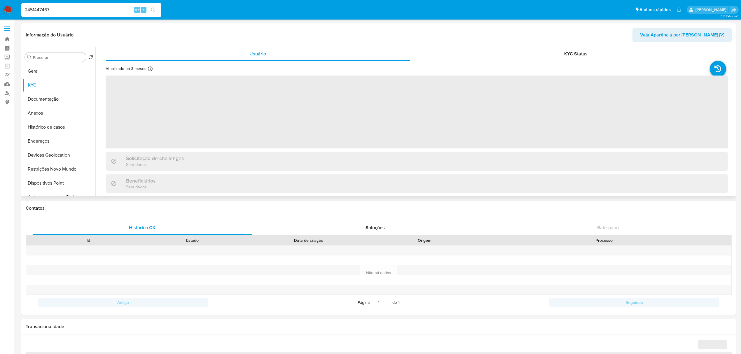
select select "10"
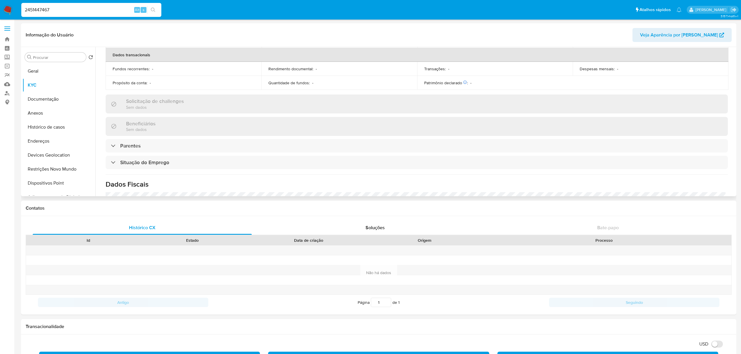
scroll to position [249, 0]
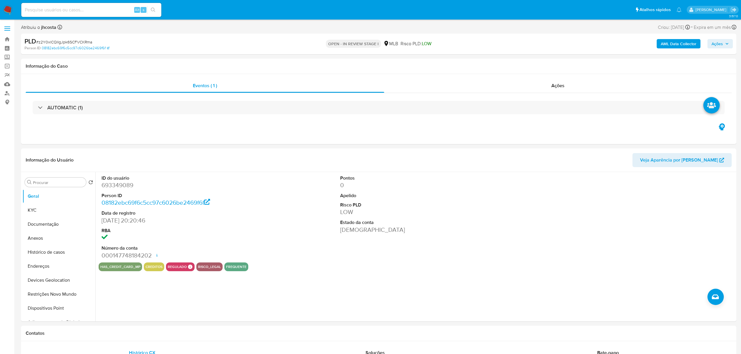
select select "10"
click at [111, 185] on dd "693349089" at bounding box center [178, 185] width 153 height 8
copy dd "693349089"
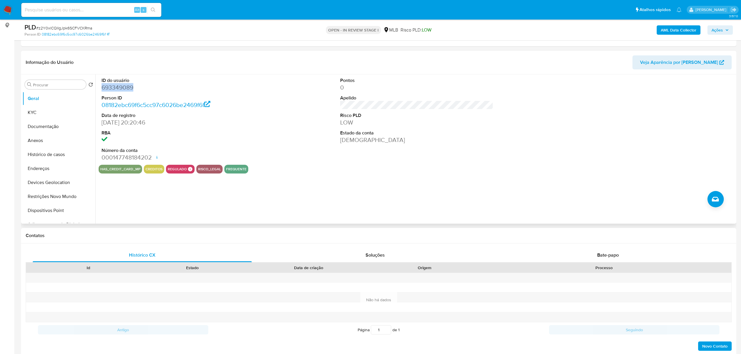
scroll to position [78, 0]
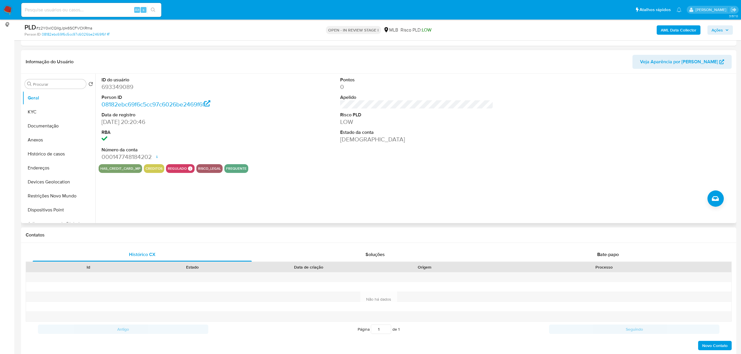
click at [427, 159] on div "Pontos 0 Apelido Risco PLD LOW Estado da conta Ativa" at bounding box center [416, 119] width 159 height 90
click at [58, 109] on button "KYC" at bounding box center [56, 112] width 68 height 14
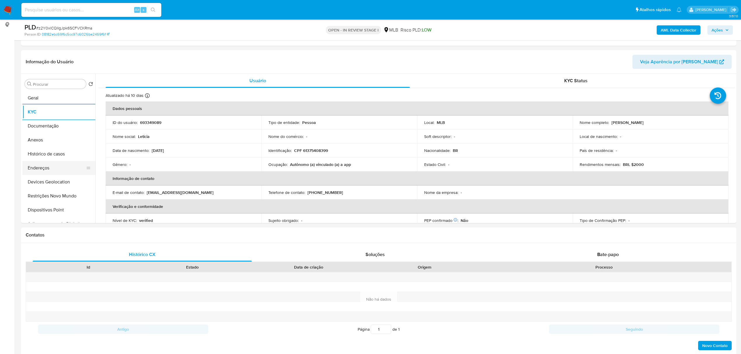
click at [45, 170] on button "Endereços" at bounding box center [56, 168] width 68 height 14
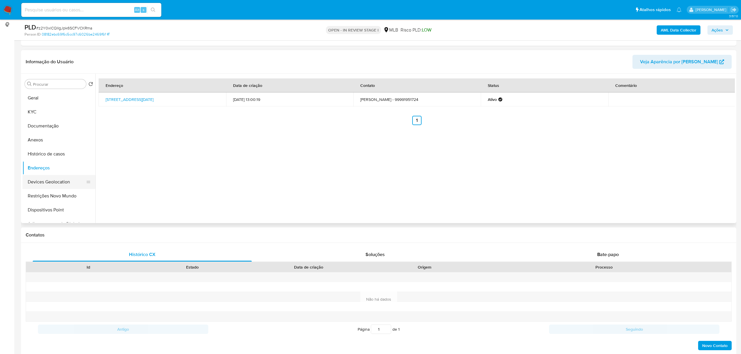
click at [48, 184] on button "Devices Geolocation" at bounding box center [56, 182] width 68 height 14
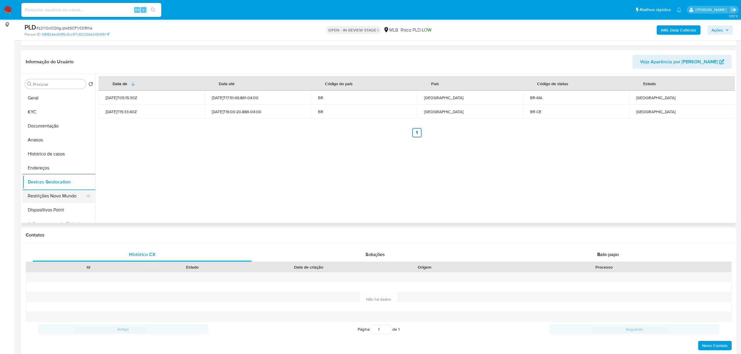
click at [55, 198] on button "Restrições Novo Mundo" at bounding box center [56, 196] width 68 height 14
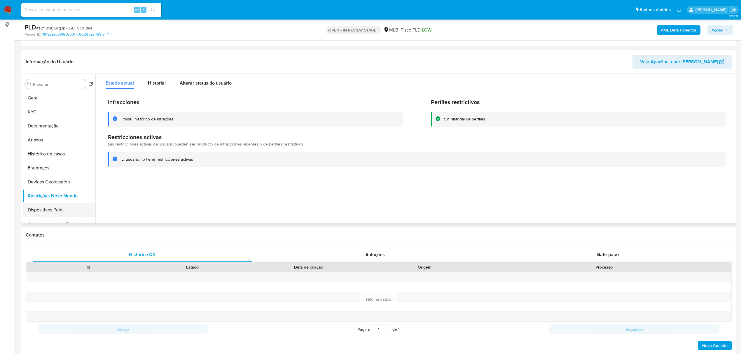
click at [68, 212] on button "Dispositivos Point" at bounding box center [56, 210] width 68 height 14
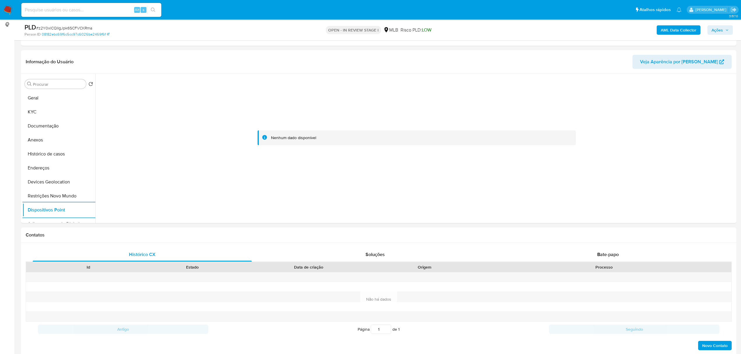
click at [678, 26] on b "AML Data Collector" at bounding box center [679, 29] width 36 height 9
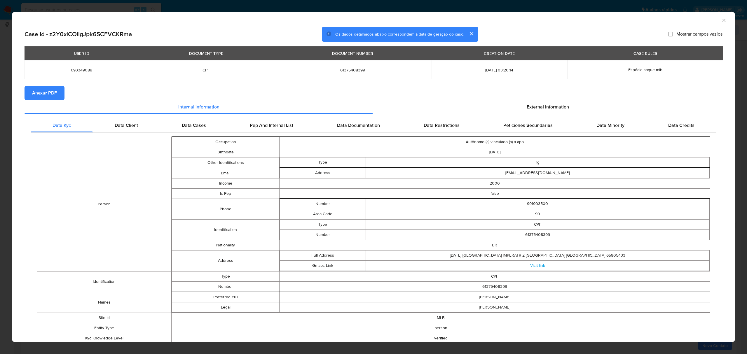
click at [37, 95] on span "Anexar PDF" at bounding box center [44, 93] width 25 height 13
click at [539, 108] on span "External information" at bounding box center [548, 108] width 42 height 7
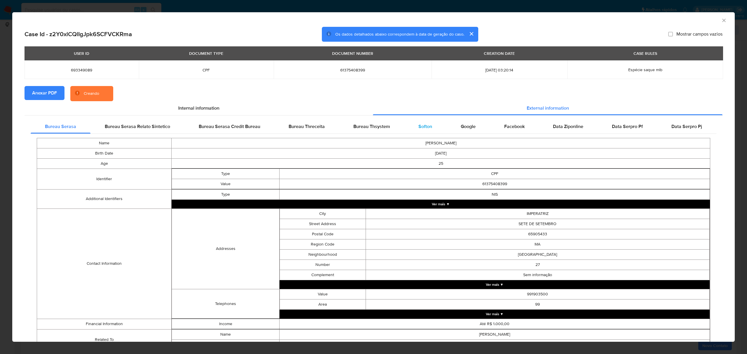
click at [418, 127] on span "Softon" at bounding box center [425, 126] width 14 height 7
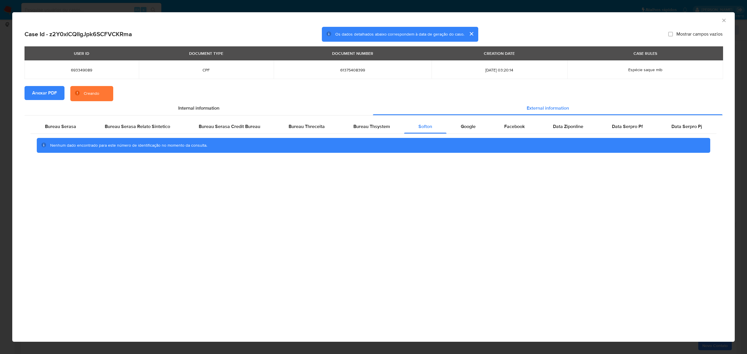
click at [727, 17] on div "AML Data Collector" at bounding box center [373, 19] width 723 height 15
click at [725, 20] on icon "Fechar a janela" at bounding box center [724, 21] width 6 height 6
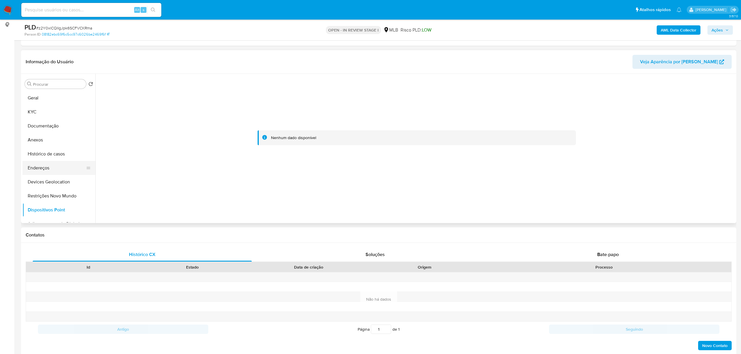
click at [53, 173] on button "Endereços" at bounding box center [56, 168] width 68 height 14
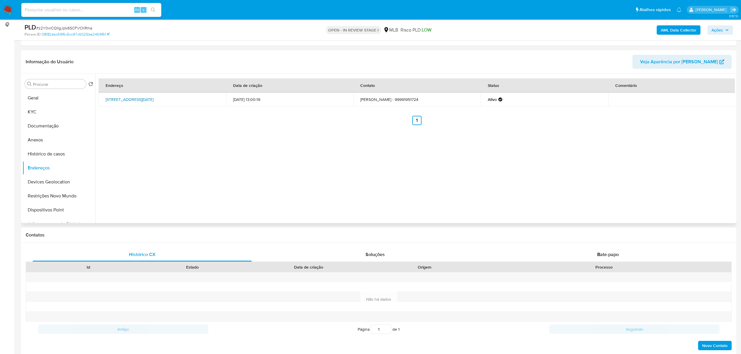
drag, startPoint x: 102, startPoint y: 96, endPoint x: 212, endPoint y: 96, distance: 110.3
click at [212, 96] on td "[STREET_ADDRESS][DATE]" at bounding box center [163, 100] width 128 height 14
copy link "[STREET_ADDRESS][DATE]"
click at [153, 97] on link "[STREET_ADDRESS][DATE]" at bounding box center [130, 100] width 48 height 6
click at [53, 110] on button "KYC" at bounding box center [56, 112] width 68 height 14
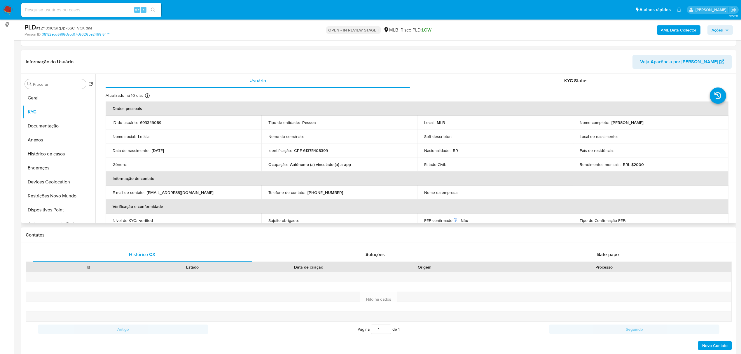
click at [315, 149] on p "CPF 61375408399" at bounding box center [311, 150] width 34 height 5
copy p "61375408399"
click at [60, 125] on button "Documentação" at bounding box center [56, 126] width 68 height 14
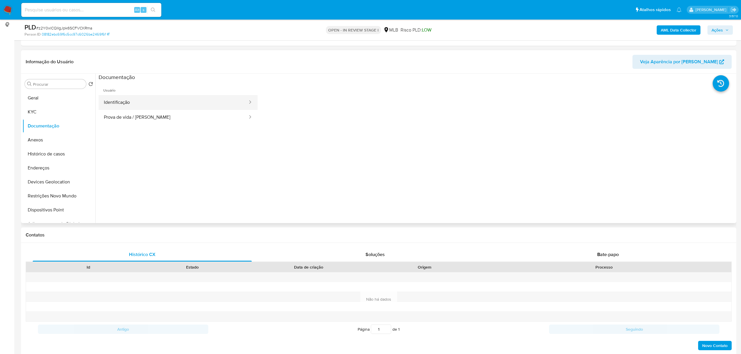
click at [157, 105] on button "Identificação" at bounding box center [174, 102] width 150 height 15
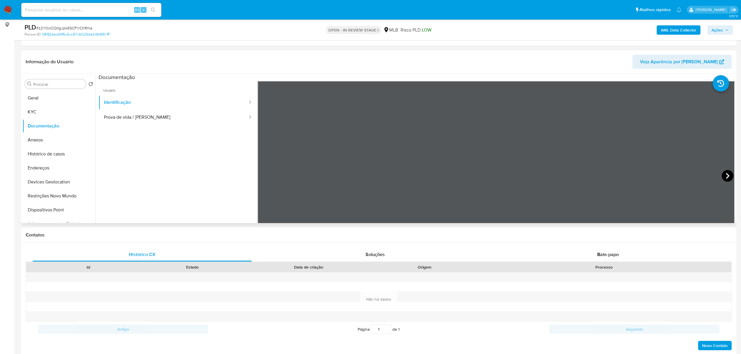
click at [722, 173] on icon at bounding box center [728, 176] width 12 height 12
click at [23, 112] on button "KYC" at bounding box center [56, 112] width 68 height 14
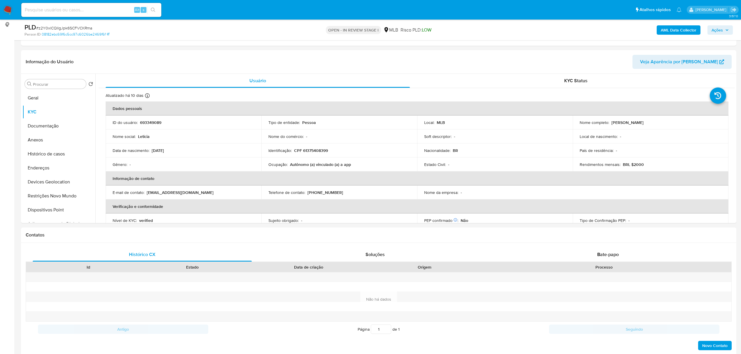
click at [320, 151] on p "CPF 61375408399" at bounding box center [311, 150] width 34 height 5
copy p "61375408399"
click at [321, 151] on p "CPF 61375408399" at bounding box center [311, 150] width 34 height 5
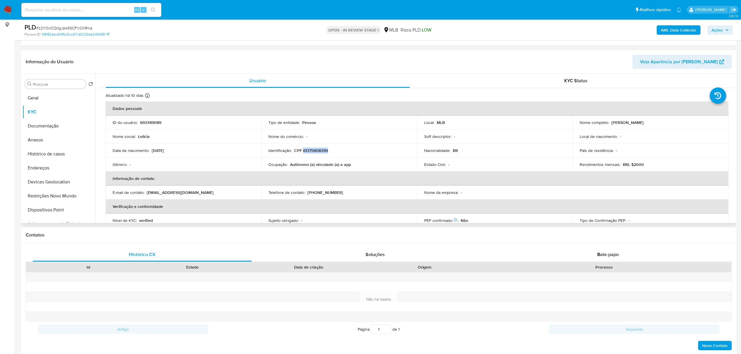
drag, startPoint x: 610, startPoint y: 121, endPoint x: 667, endPoint y: 128, distance: 57.6
click at [667, 128] on td "Nome completo : Leticia Araujo Oliveira" at bounding box center [651, 123] width 156 height 14
copy p "Leticia Araujo Oliveira"
click at [64, 125] on button "Documentação" at bounding box center [56, 126] width 68 height 14
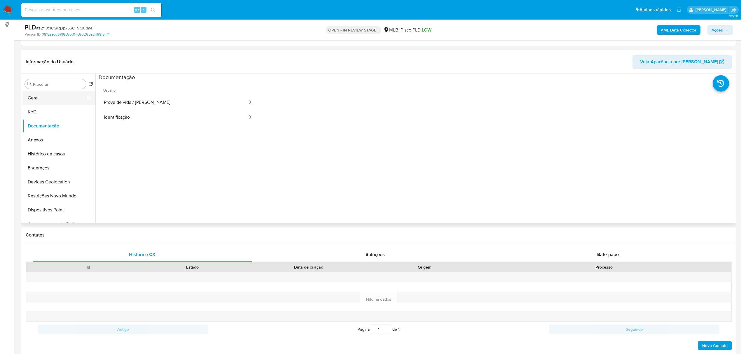
click at [44, 100] on button "Geral" at bounding box center [56, 98] width 68 height 14
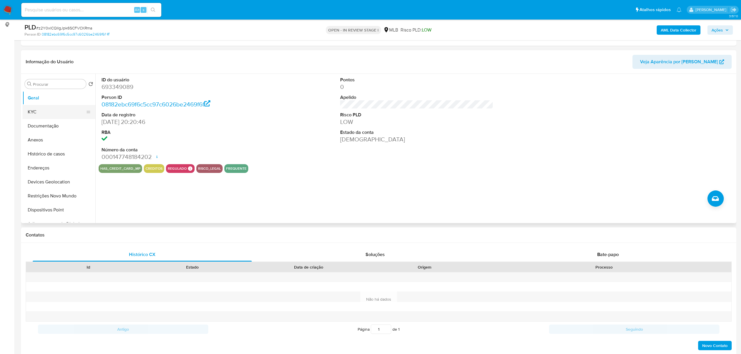
click at [49, 111] on button "KYC" at bounding box center [56, 112] width 68 height 14
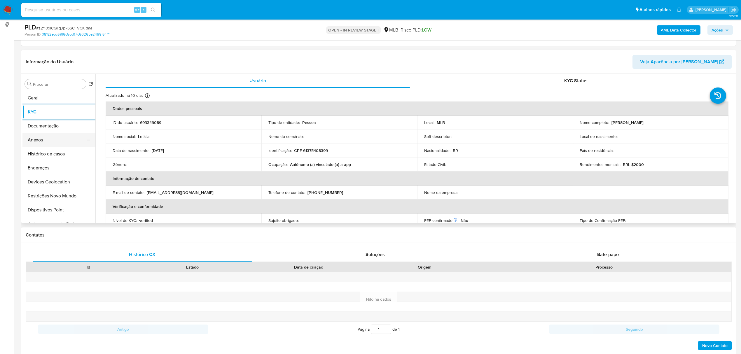
click at [48, 139] on button "Anexos" at bounding box center [56, 140] width 68 height 14
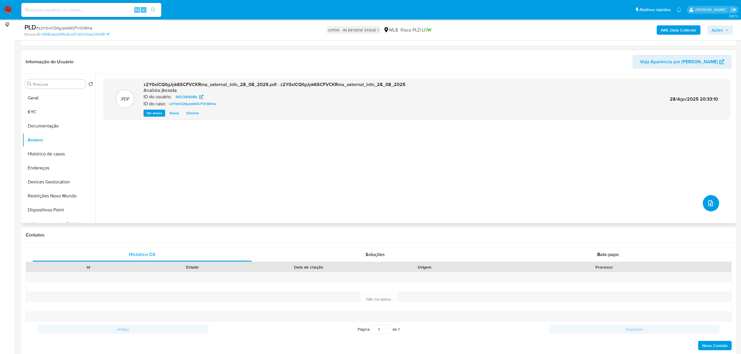
click at [713, 204] on button "upload-file" at bounding box center [711, 203] width 16 height 16
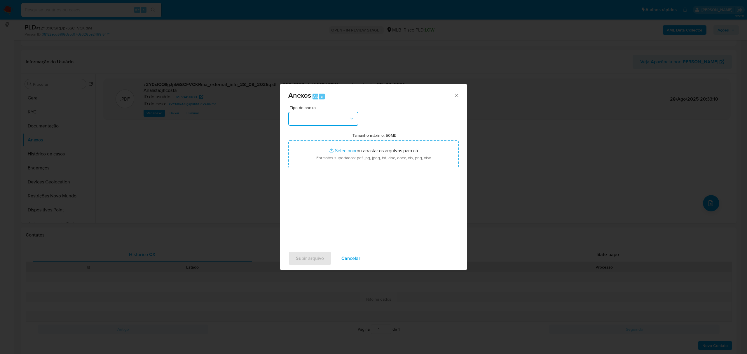
click at [334, 118] on button "button" at bounding box center [323, 119] width 70 height 14
click at [303, 158] on span "OUTROS" at bounding box center [301, 155] width 18 height 6
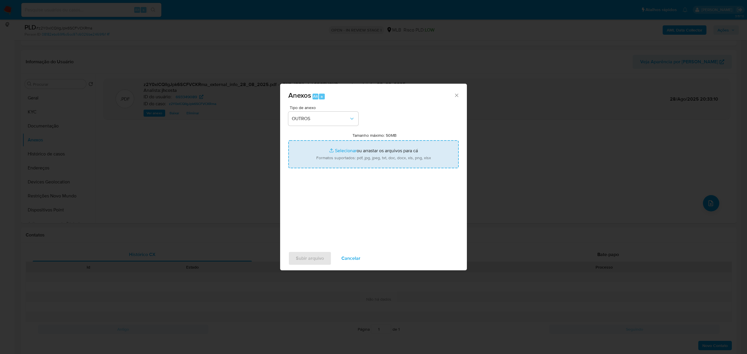
click at [375, 158] on input "Tamanho máximo: 50MB Selecionar arquivos" at bounding box center [373, 154] width 170 height 28
type input "C:\fakepath\Mulan 693349089_2025_08_28_10_31_42.xlsx"
click at [314, 254] on span "Subir arquivo" at bounding box center [310, 258] width 28 height 13
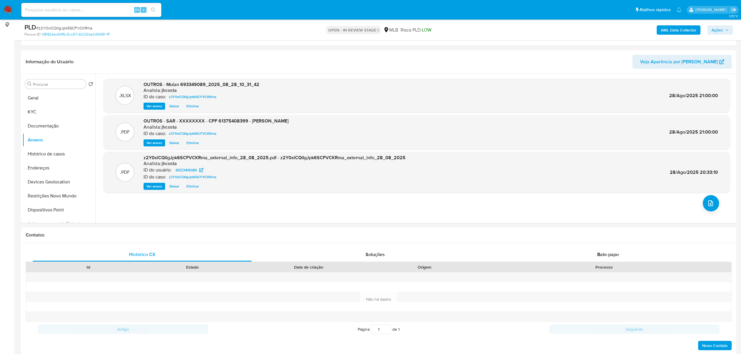
drag, startPoint x: 723, startPoint y: 26, endPoint x: 717, endPoint y: 34, distance: 10.1
click at [723, 26] on span "Ações" at bounding box center [720, 30] width 17 height 8
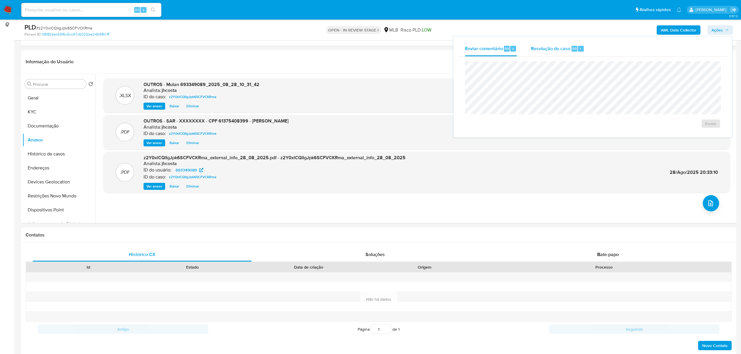
click at [558, 52] on div "Resolução do caso Alt r" at bounding box center [557, 48] width 53 height 15
click at [699, 132] on span "ROI Proposal" at bounding box center [697, 133] width 30 height 8
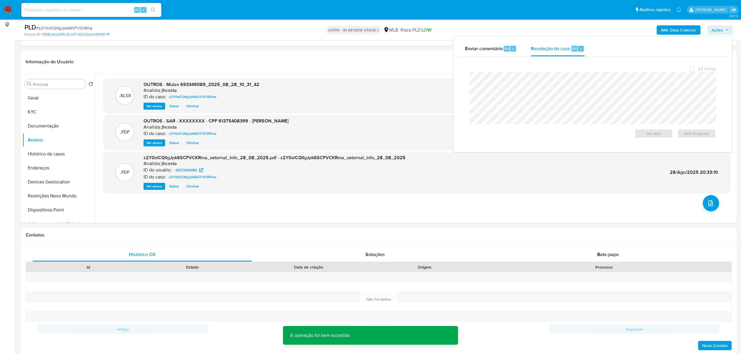
click at [81, 25] on div "PLD # z2Y0xlCQlIgJpk6SCFVCKRma" at bounding box center [142, 27] width 234 height 9
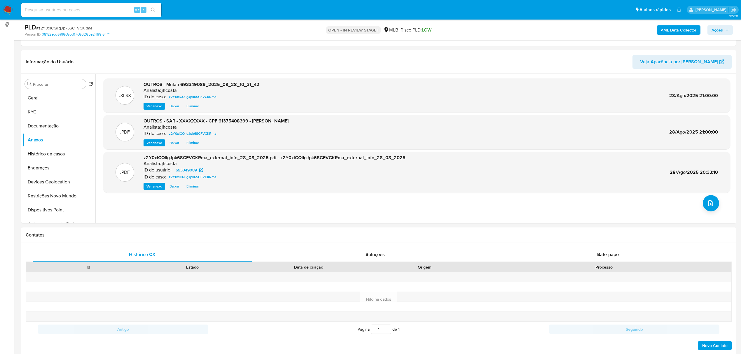
click at [81, 28] on span "# z2Y0xlCQlIgJpk6SCFVCKRma" at bounding box center [64, 28] width 56 height 6
copy span "z2Y0xlCQlIgJpk6SCFVCKRma"
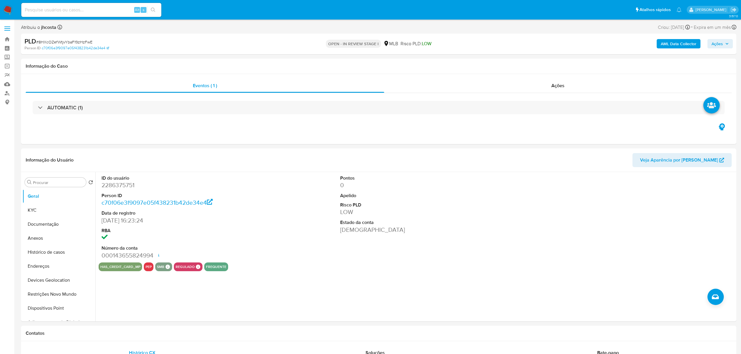
select select "10"
